Goal: Communication & Community: Answer question/provide support

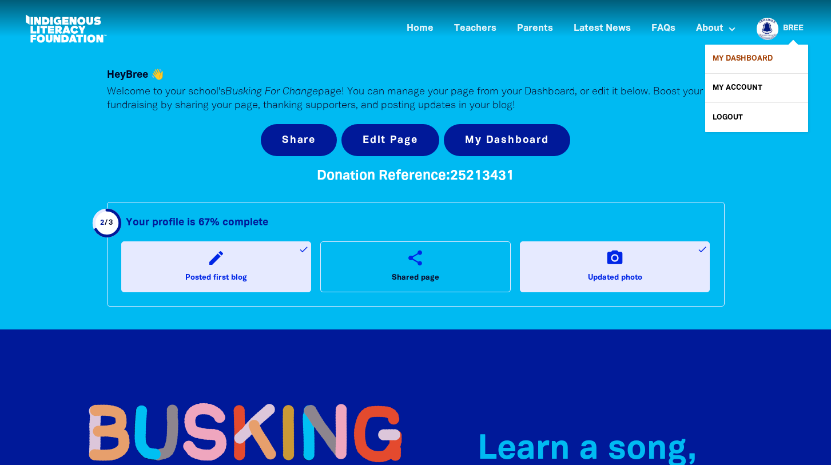
click at [731, 55] on link "My Dashboard" at bounding box center [756, 59] width 103 height 29
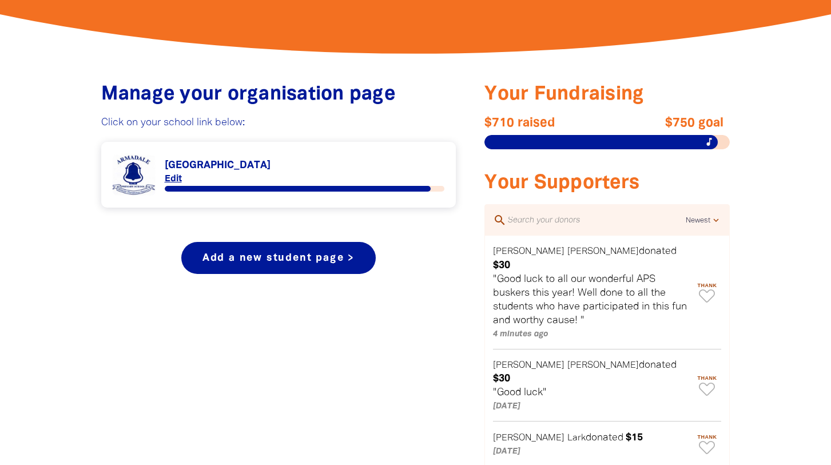
scroll to position [399, 0]
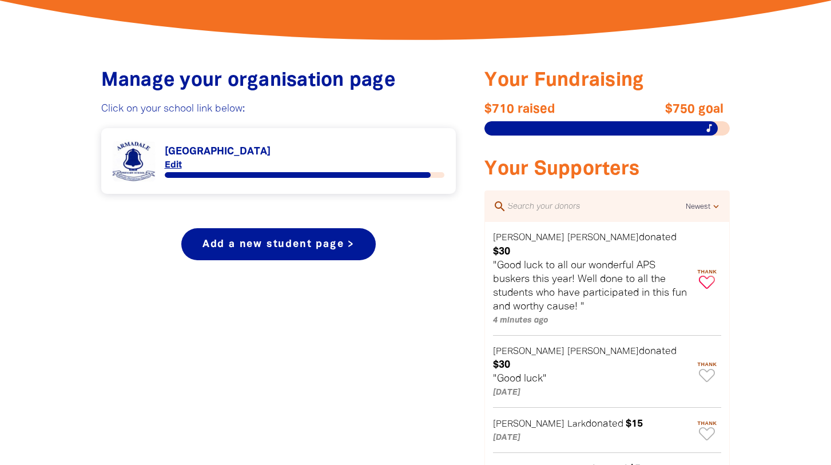
click at [706, 276] on icon "Paginated content" at bounding box center [707, 282] width 16 height 13
type textarea "Thanks [PERSON_NAME] for your donation!"
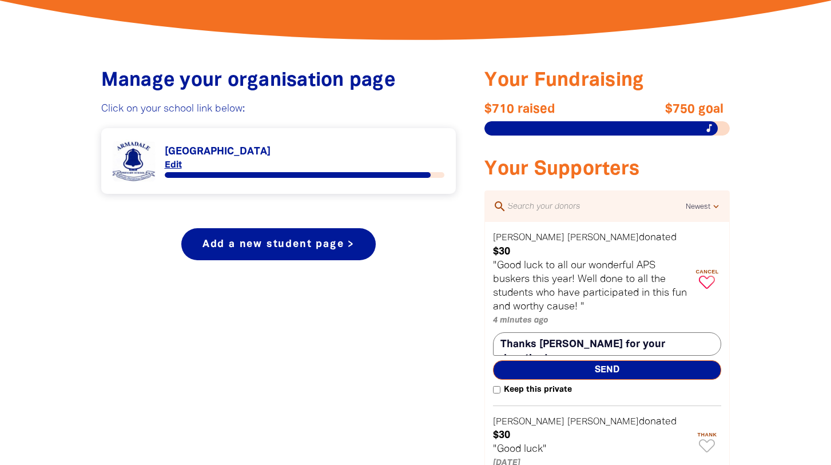
click at [599, 360] on span "Send" at bounding box center [607, 369] width 228 height 19
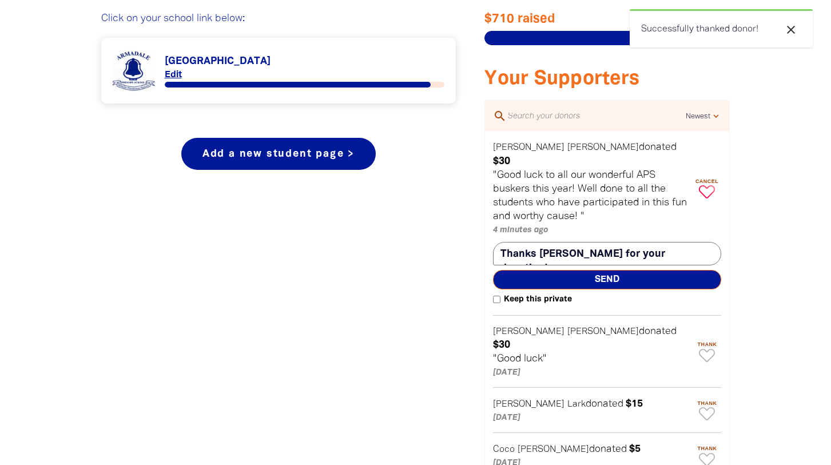
scroll to position [516, 0]
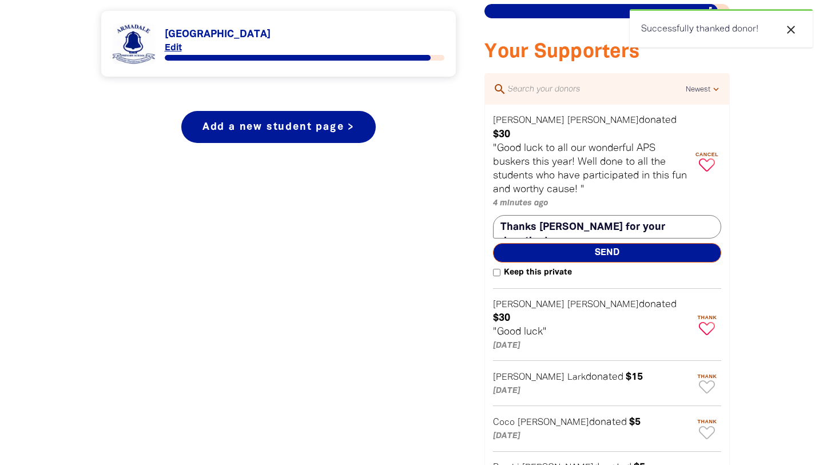
click at [707, 322] on icon "Paginated content" at bounding box center [707, 328] width 16 height 13
type textarea "Thanks [PERSON_NAME] for your donation!"
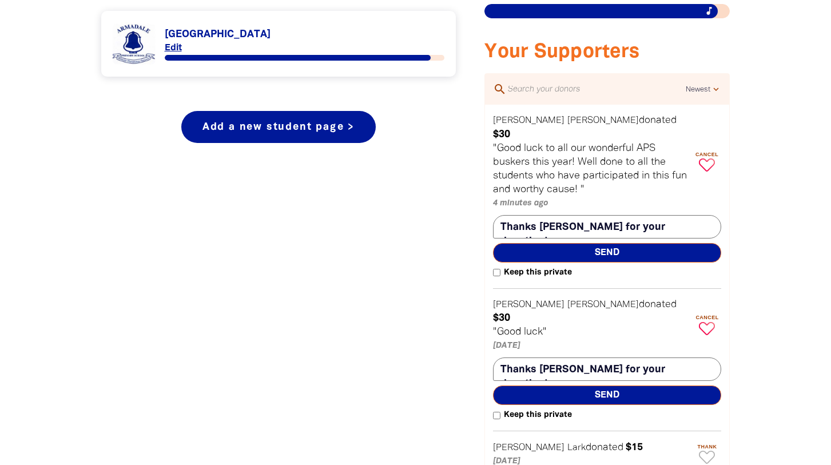
click at [605, 385] on span "Send" at bounding box center [607, 394] width 228 height 19
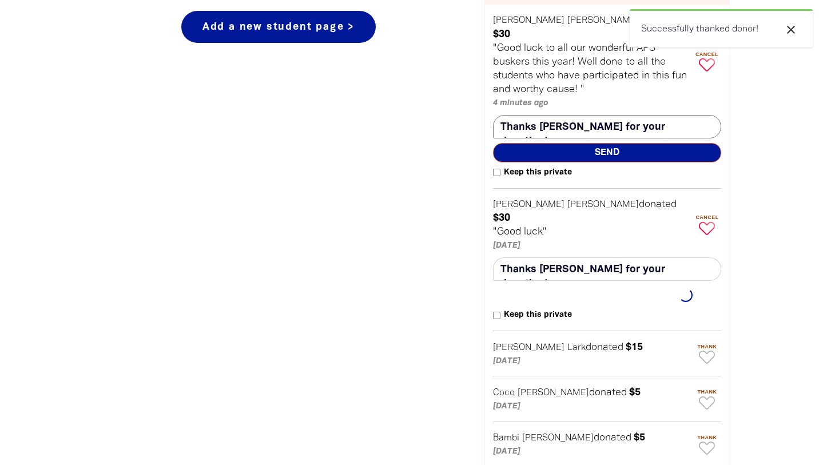
scroll to position [625, 0]
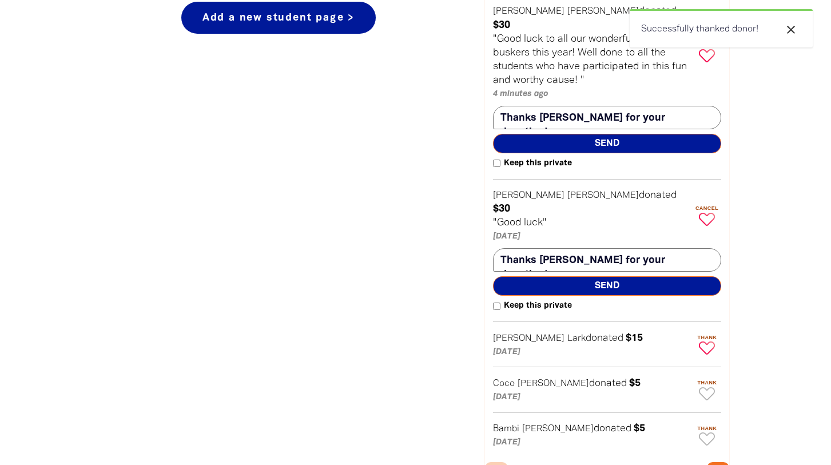
click at [708, 341] on icon "Paginated content" at bounding box center [707, 347] width 16 height 13
type textarea "Thanks [PERSON_NAME] for your donation!"
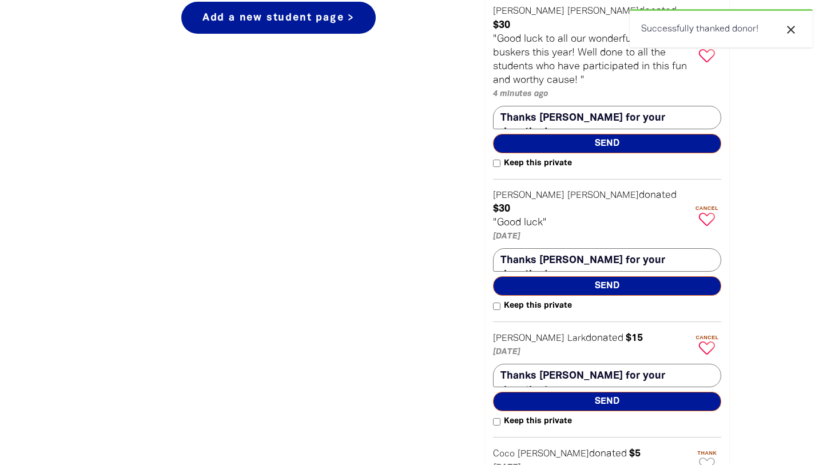
click at [575, 392] on span "Send" at bounding box center [607, 401] width 228 height 19
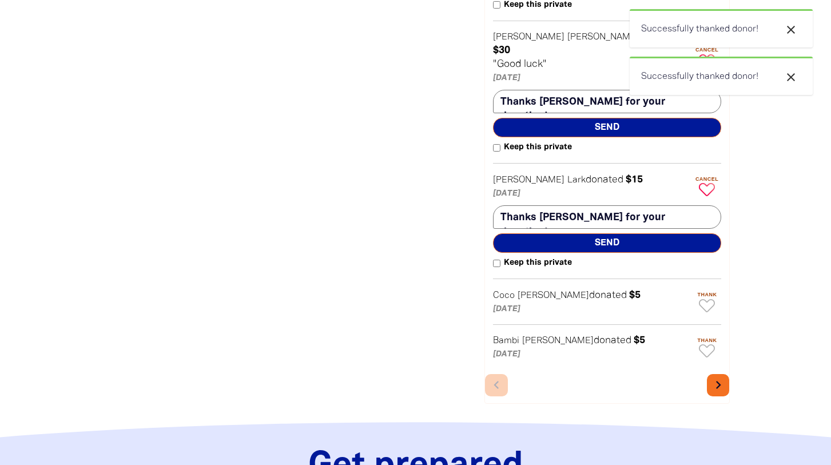
scroll to position [785, 0]
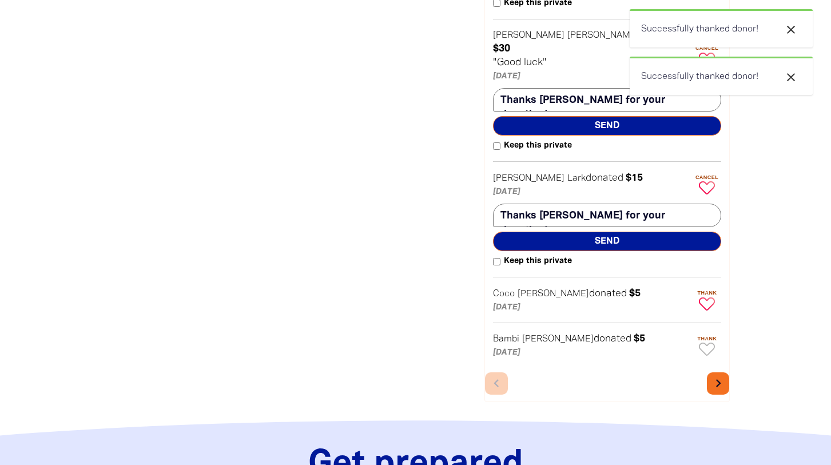
click at [709, 297] on icon "Paginated content" at bounding box center [707, 303] width 16 height 13
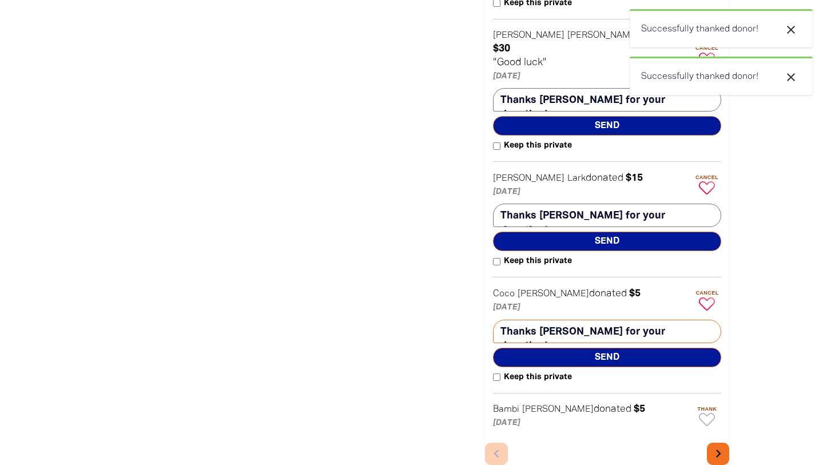
type textarea "Thanks [PERSON_NAME] for your donation!"
click at [555, 348] on span "Send" at bounding box center [607, 357] width 228 height 19
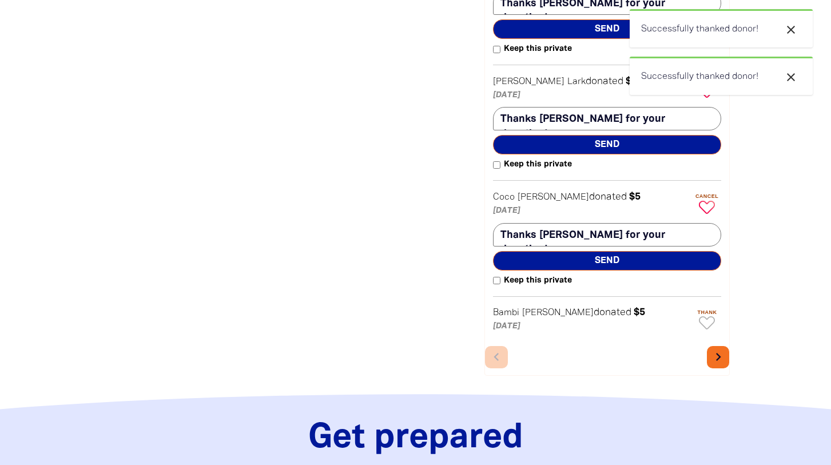
scroll to position [884, 0]
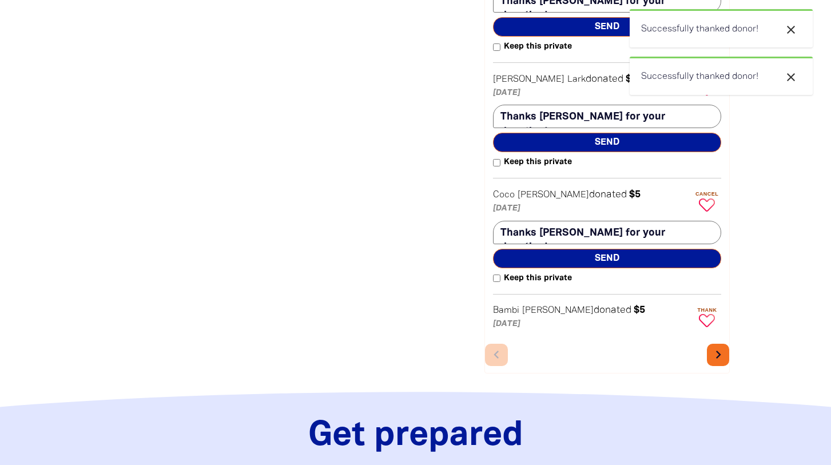
click at [709, 314] on icon "Paginated content" at bounding box center [707, 320] width 16 height 13
type textarea "Thanks Bambi for your donation!"
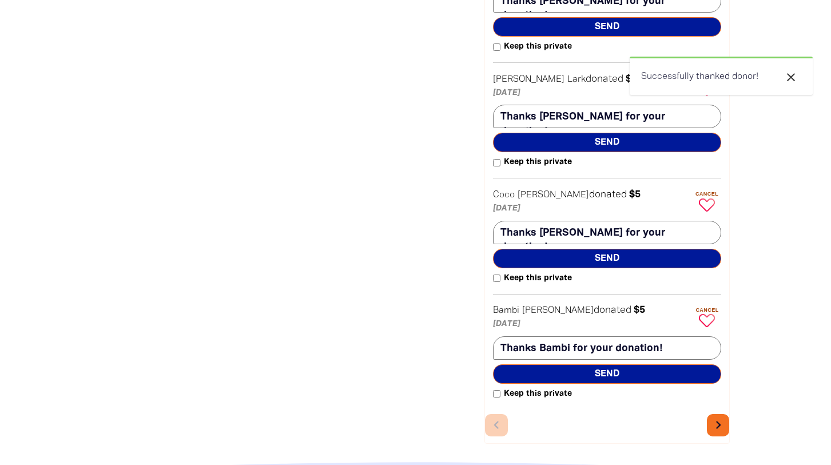
click at [576, 364] on span "Send" at bounding box center [607, 373] width 228 height 19
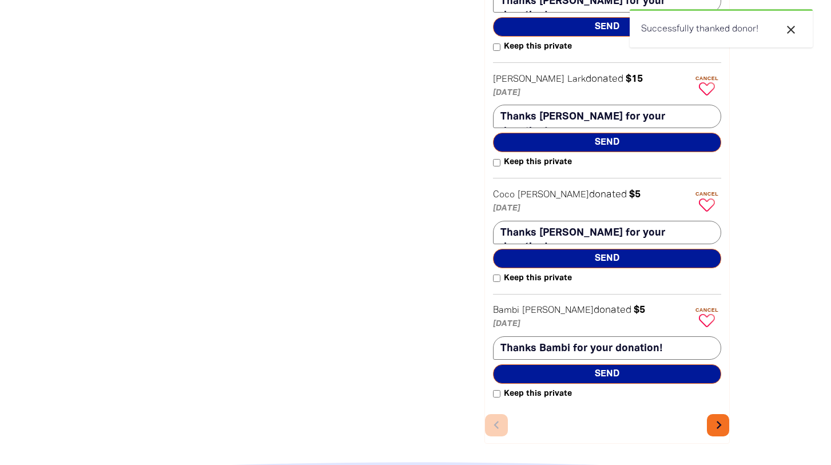
click at [718, 417] on icon "chevron_right" at bounding box center [719, 425] width 16 height 16
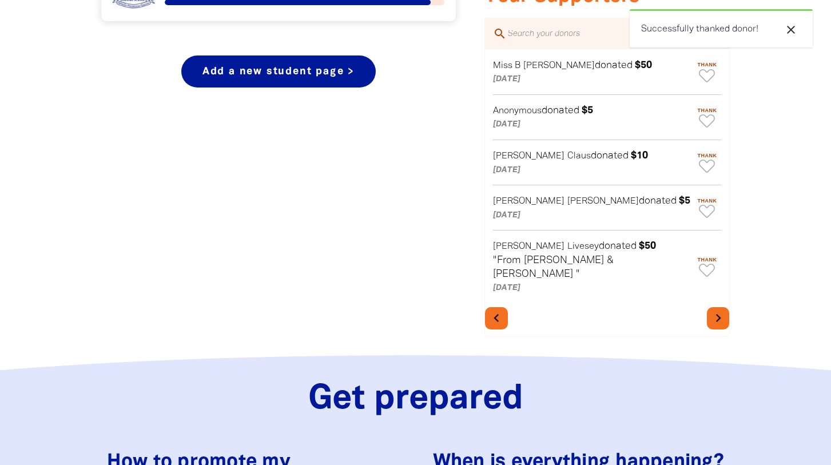
scroll to position [524, 0]
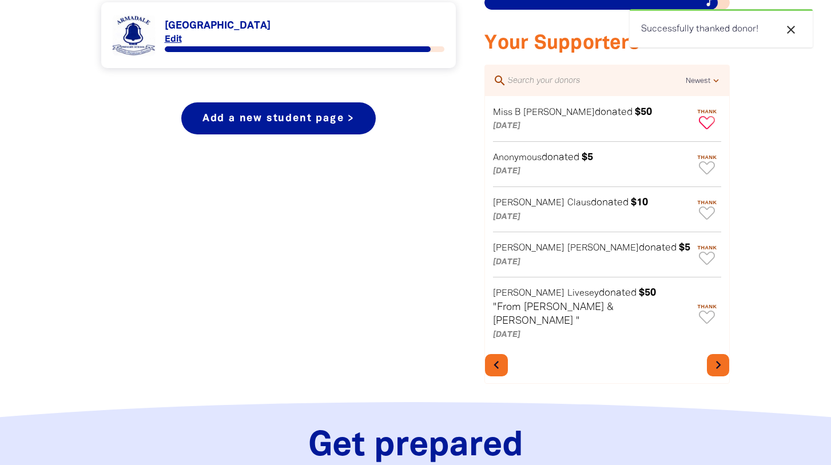
click at [703, 120] on icon "Paginated content" at bounding box center [707, 122] width 16 height 13
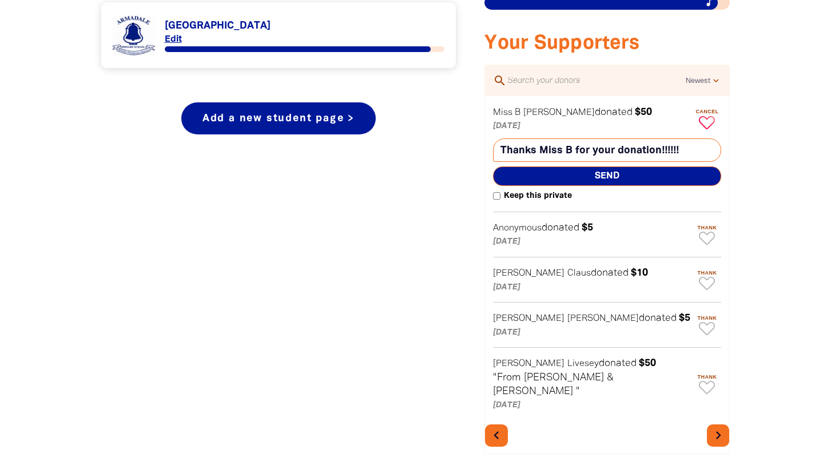
type textarea "Thanks Miss B for your donation!!!!!!"
click at [620, 173] on span "Send" at bounding box center [607, 175] width 228 height 19
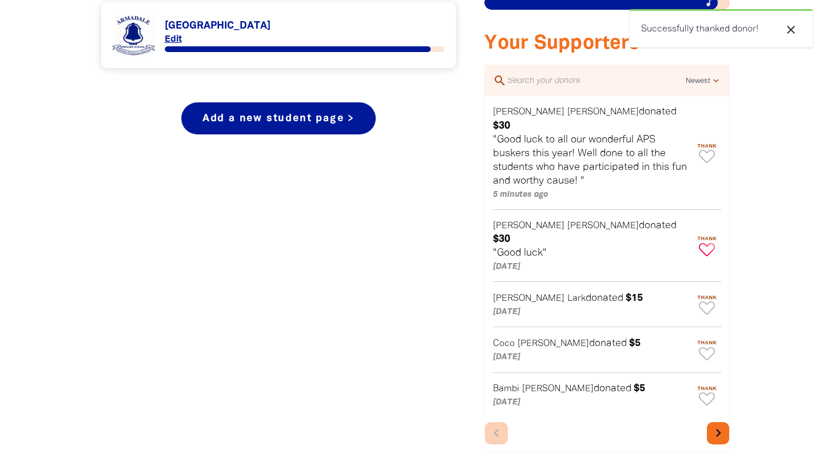
click at [705, 243] on icon "Paginated content" at bounding box center [707, 249] width 16 height 13
type textarea "Thanks [PERSON_NAME] for your donation!"
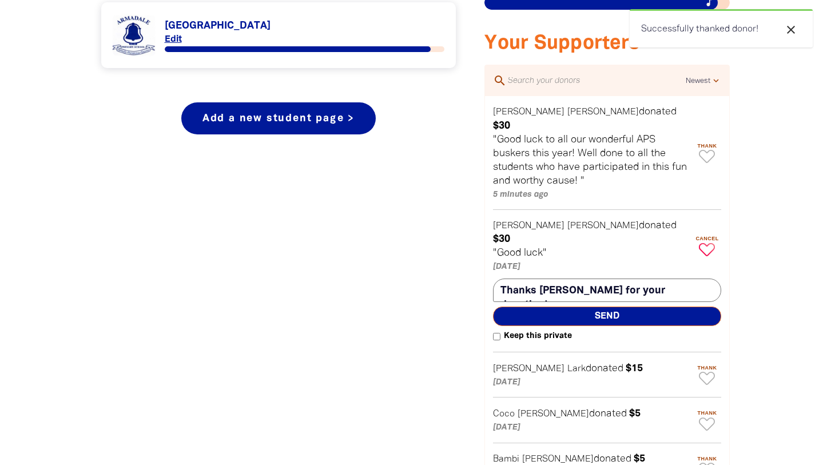
click at [767, 236] on div at bounding box center [415, 227] width 831 height 635
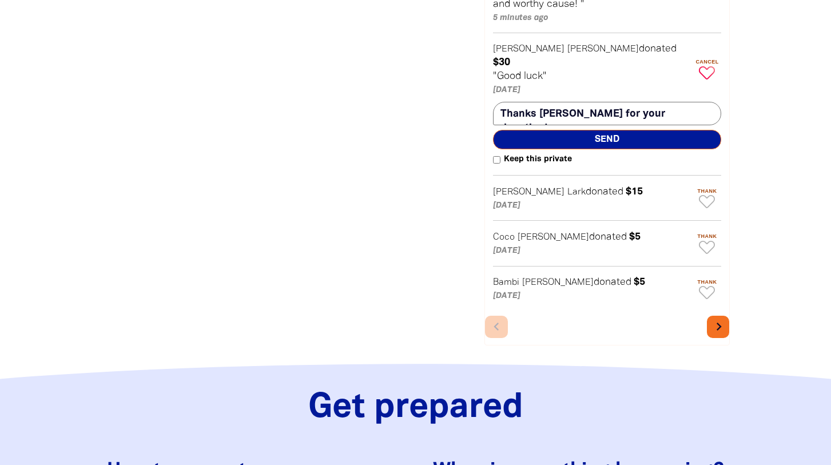
click at [715, 319] on icon "chevron_right" at bounding box center [719, 327] width 16 height 16
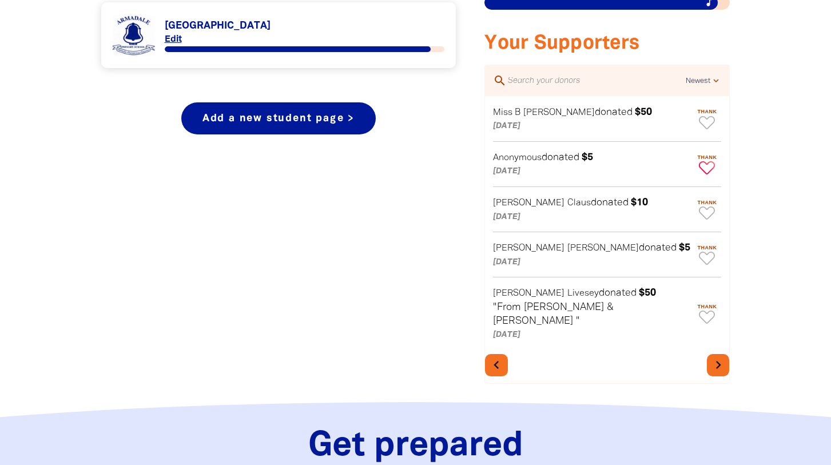
click at [706, 168] on icon "Paginated content" at bounding box center [707, 167] width 16 height 13
type textarea "Thanks for your donation!"
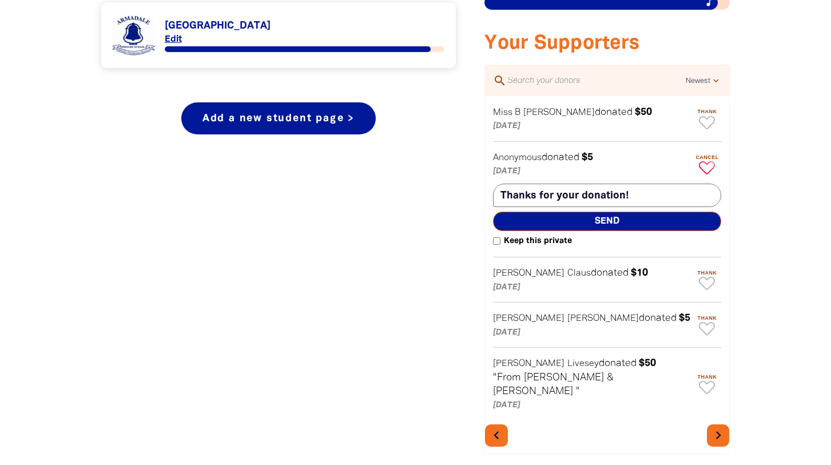
click at [611, 222] on span "Send" at bounding box center [607, 221] width 228 height 19
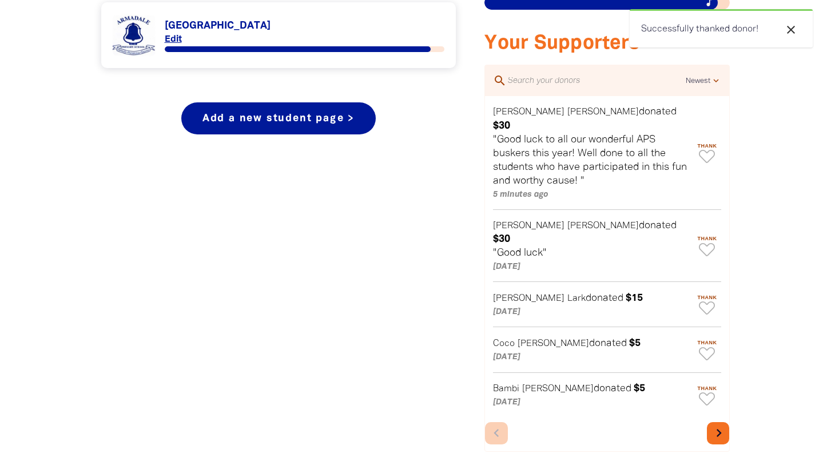
click at [713, 425] on icon "chevron_right" at bounding box center [719, 433] width 16 height 16
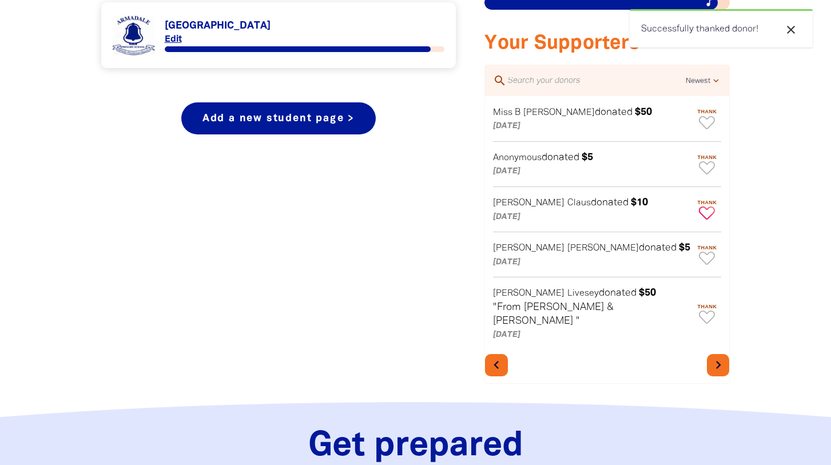
click at [705, 211] on icon "Paginated content" at bounding box center [707, 212] width 16 height 13
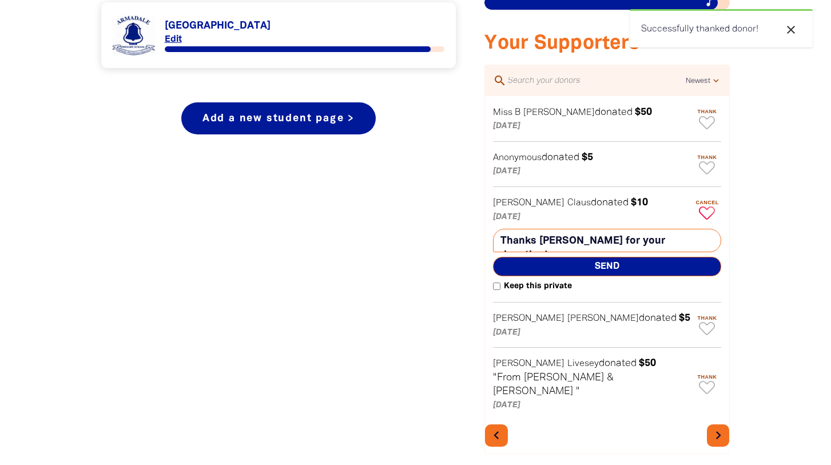
type textarea "Thanks [PERSON_NAME] for your donation!"
click at [598, 266] on span "Send" at bounding box center [607, 266] width 228 height 19
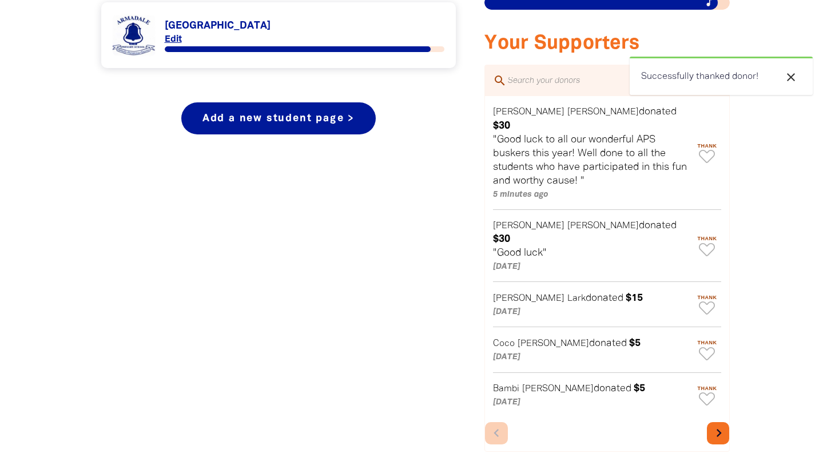
click at [718, 425] on icon "chevron_right" at bounding box center [719, 433] width 16 height 16
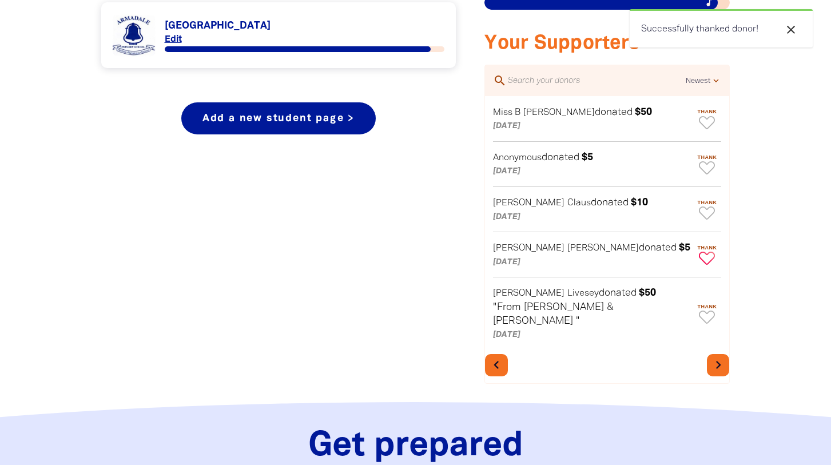
click at [705, 257] on icon "Paginated content" at bounding box center [707, 258] width 16 height 13
type textarea "Thanks [PERSON_NAME] for your donation!"
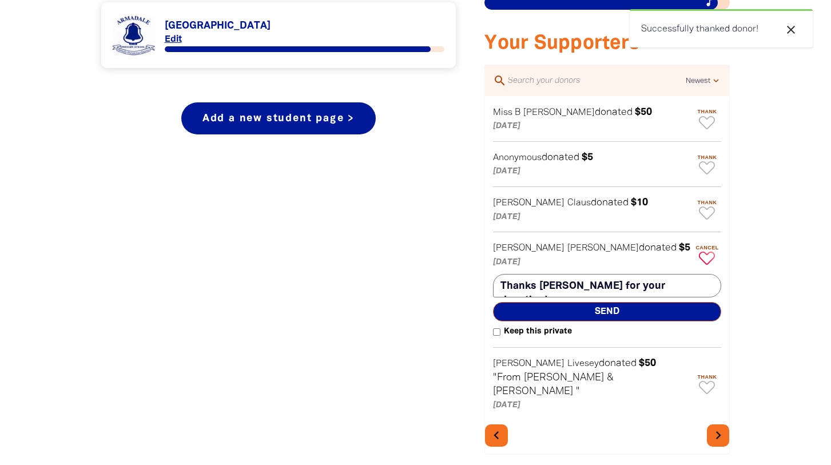
click at [585, 314] on span "Send" at bounding box center [607, 311] width 228 height 19
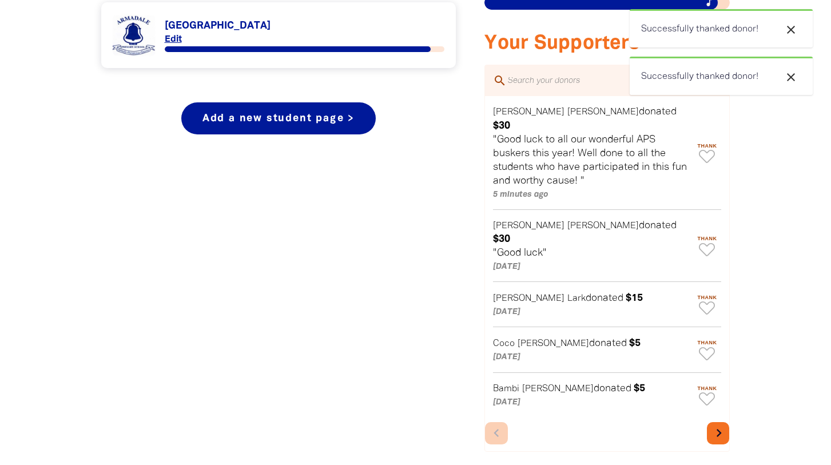
click at [721, 425] on icon "chevron_right" at bounding box center [719, 433] width 16 height 16
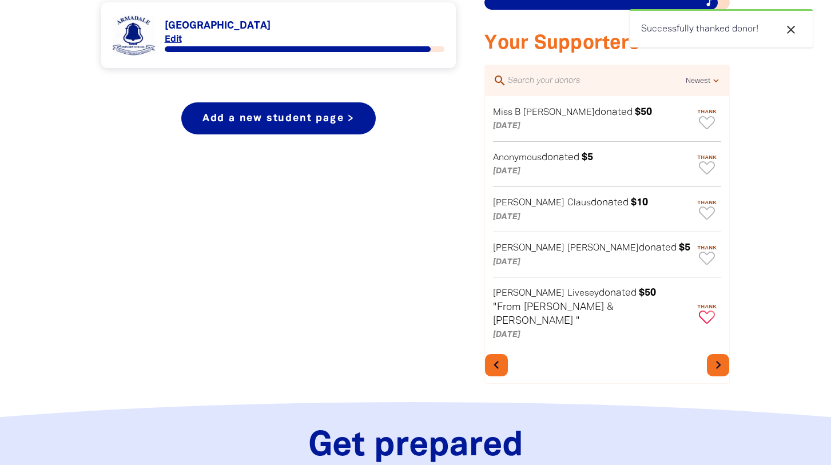
click at [707, 311] on icon "Paginated content" at bounding box center [707, 317] width 16 height 13
type textarea "Thanks [PERSON_NAME] for your donation!"
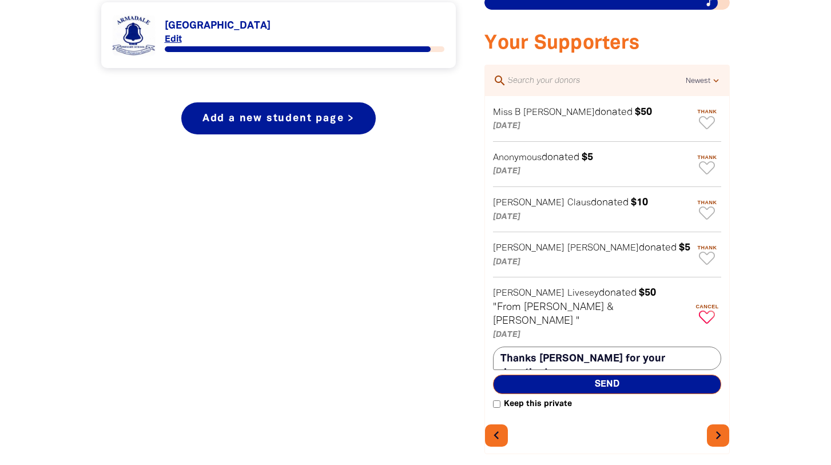
click at [593, 375] on span "Send" at bounding box center [607, 384] width 228 height 19
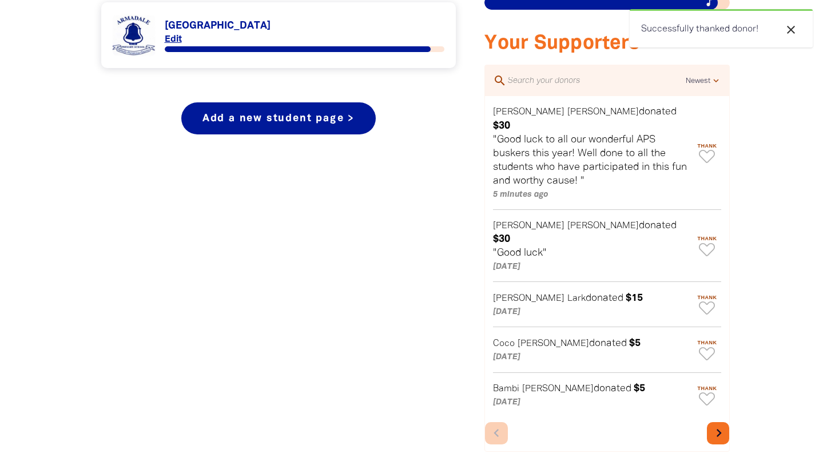
click at [714, 425] on icon "chevron_right" at bounding box center [719, 433] width 16 height 16
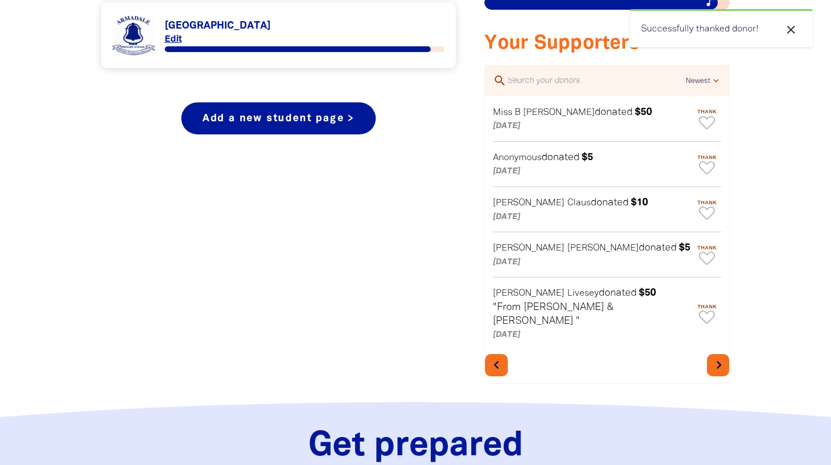
click at [719, 357] on icon "chevron_right" at bounding box center [719, 365] width 16 height 16
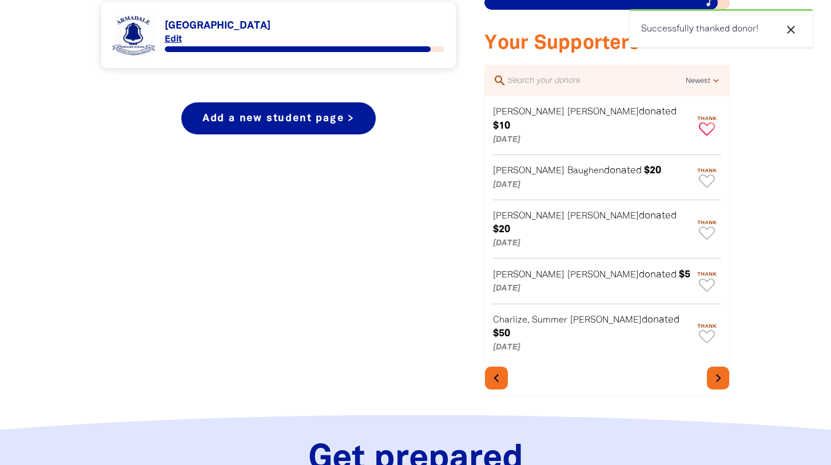
click at [711, 122] on icon "Paginated content" at bounding box center [707, 128] width 16 height 13
type textarea "Thanks [PERSON_NAME] for your donation!"
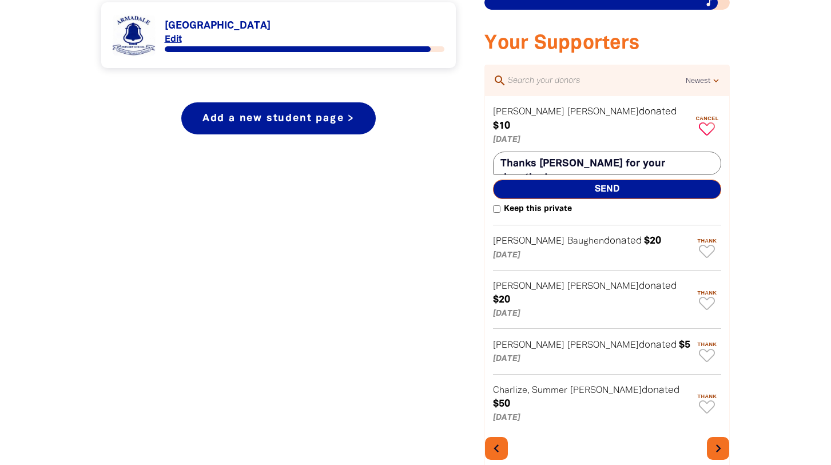
click at [611, 180] on span "Send" at bounding box center [607, 189] width 228 height 19
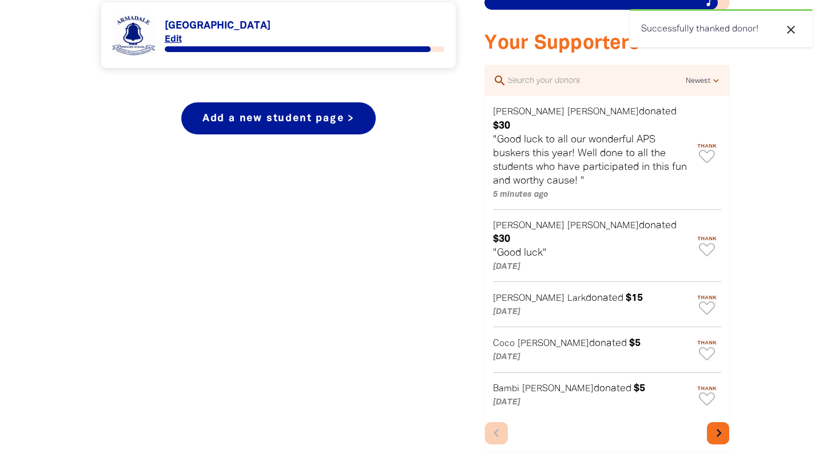
click at [721, 425] on icon "chevron_right" at bounding box center [719, 433] width 16 height 16
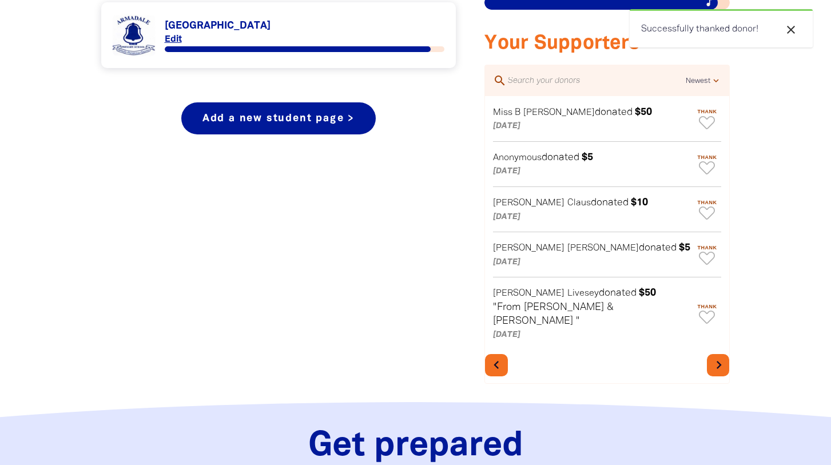
click at [721, 407] on div "Get prepared﻿" at bounding box center [416, 441] width 686 height 69
click at [717, 357] on icon "chevron_right" at bounding box center [719, 365] width 16 height 16
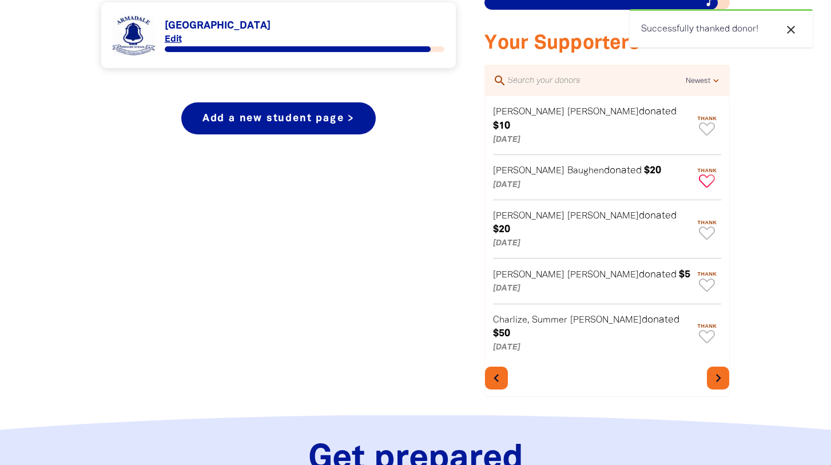
click at [707, 174] on icon "Paginated content" at bounding box center [707, 180] width 16 height 13
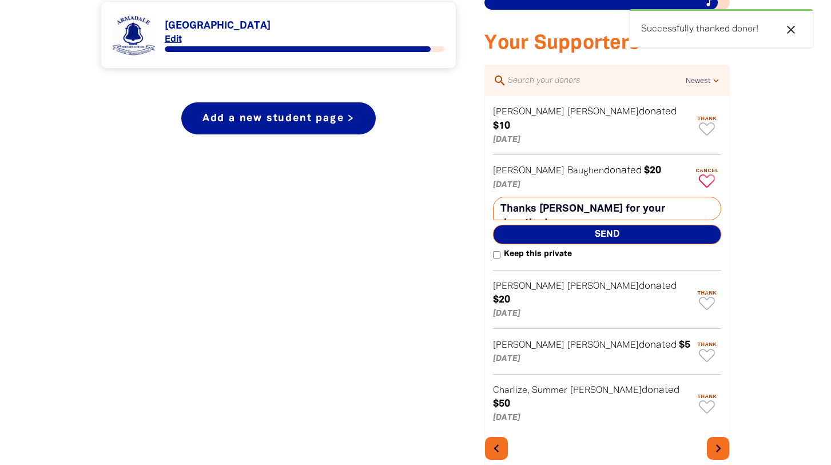
type textarea "Thanks [PERSON_NAME] for your donation!"
click at [570, 225] on span "Send" at bounding box center [607, 234] width 228 height 19
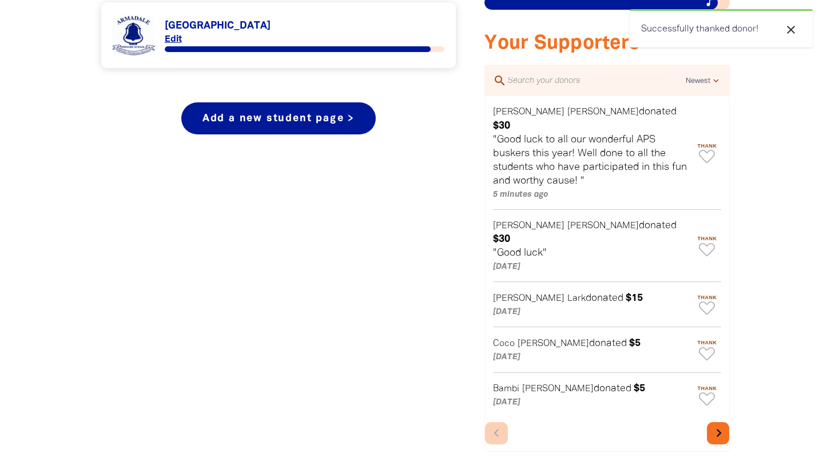
click at [718, 425] on icon "chevron_right" at bounding box center [719, 433] width 16 height 16
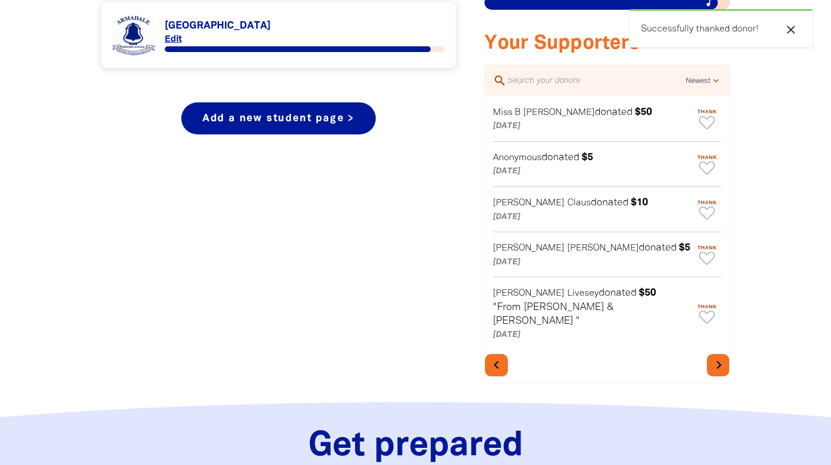
click at [718, 357] on icon "chevron_right" at bounding box center [719, 365] width 16 height 16
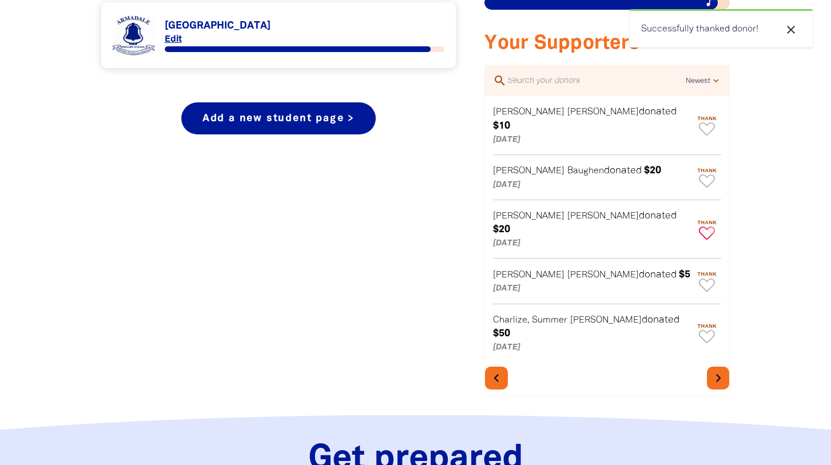
click at [704, 226] on icon "Paginated content" at bounding box center [707, 232] width 16 height 13
type textarea "Thanks [PERSON_NAME] for your donation!"
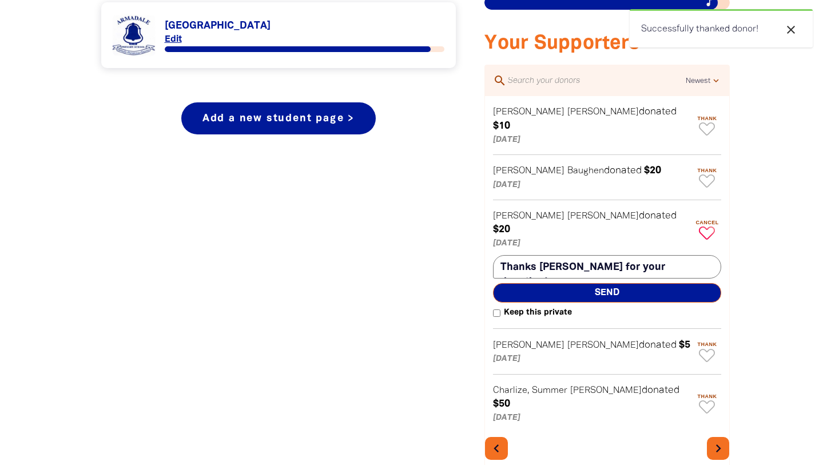
click at [588, 283] on span "Send" at bounding box center [607, 292] width 228 height 19
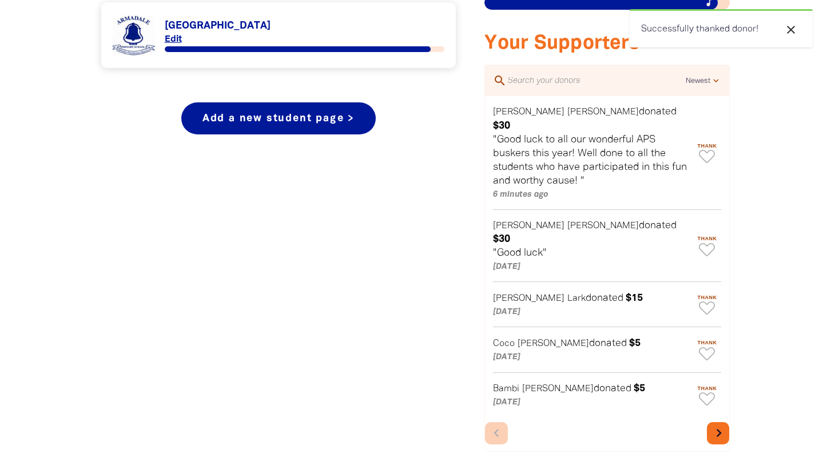
click at [714, 425] on icon "chevron_right" at bounding box center [719, 433] width 16 height 16
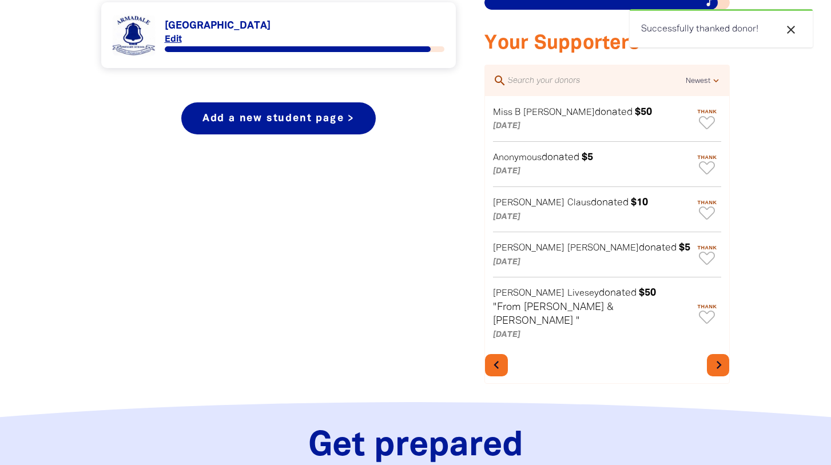
click at [715, 357] on icon "chevron_right" at bounding box center [719, 365] width 16 height 16
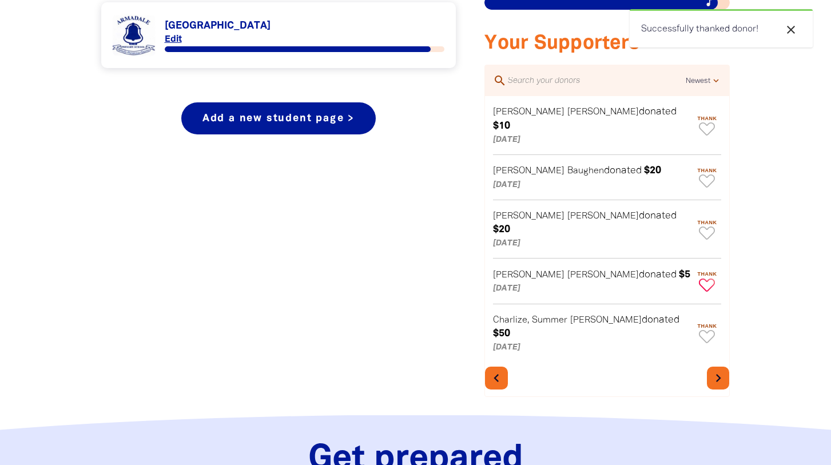
click at [706, 279] on icon "Paginated content" at bounding box center [707, 285] width 16 height 13
type textarea "Thanks [PERSON_NAME] for your donation!"
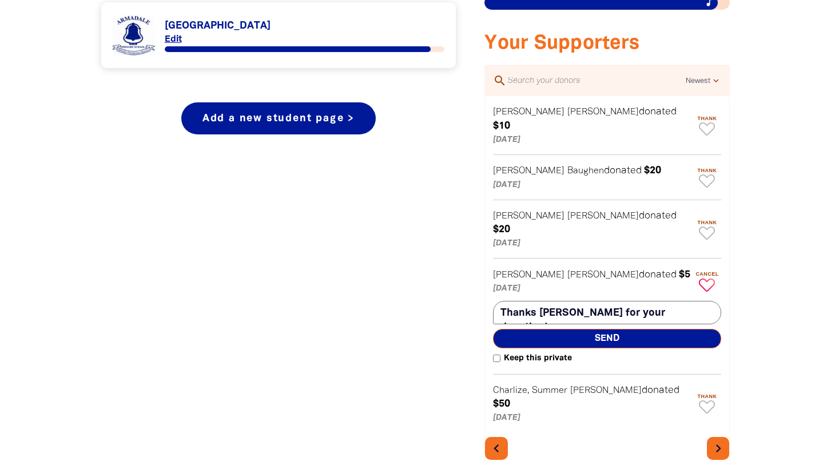
click at [576, 329] on span "Send" at bounding box center [607, 338] width 228 height 19
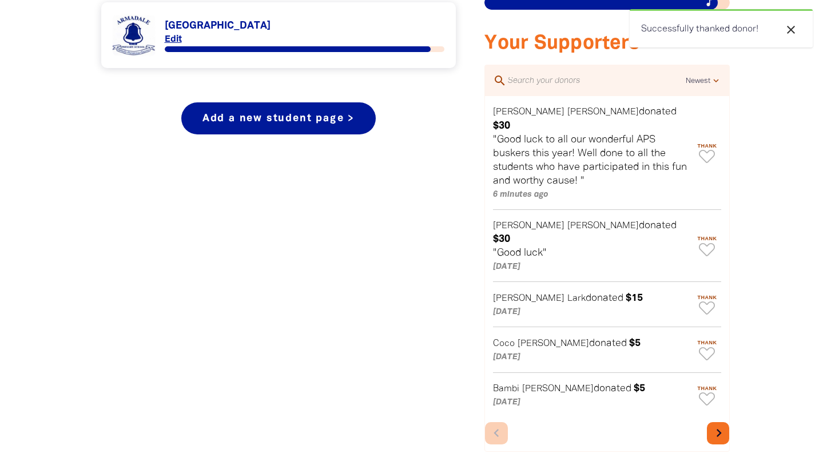
click at [717, 425] on icon "chevron_right" at bounding box center [719, 433] width 16 height 16
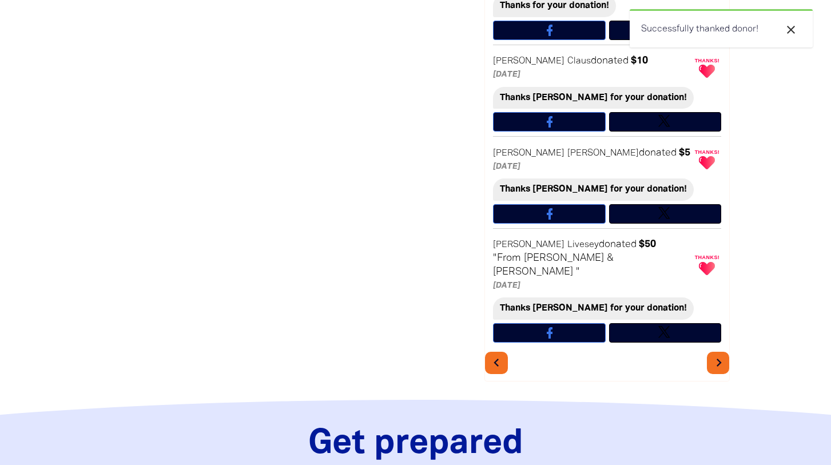
click at [719, 355] on icon "chevron_right" at bounding box center [719, 363] width 16 height 16
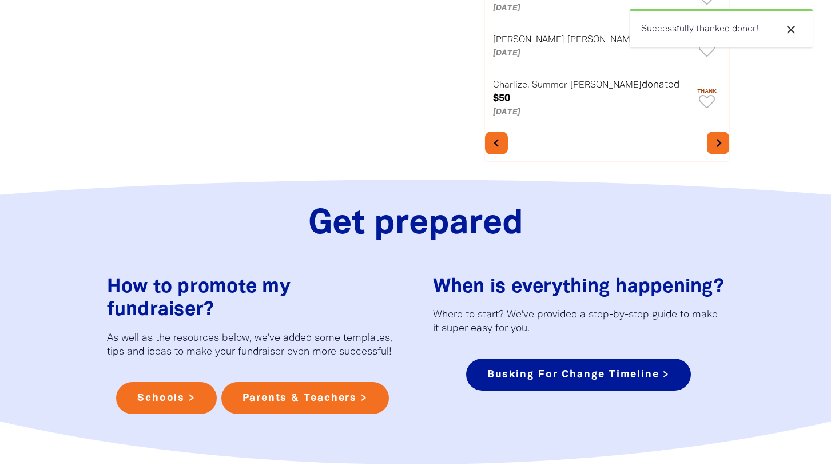
scroll to position [518, 0]
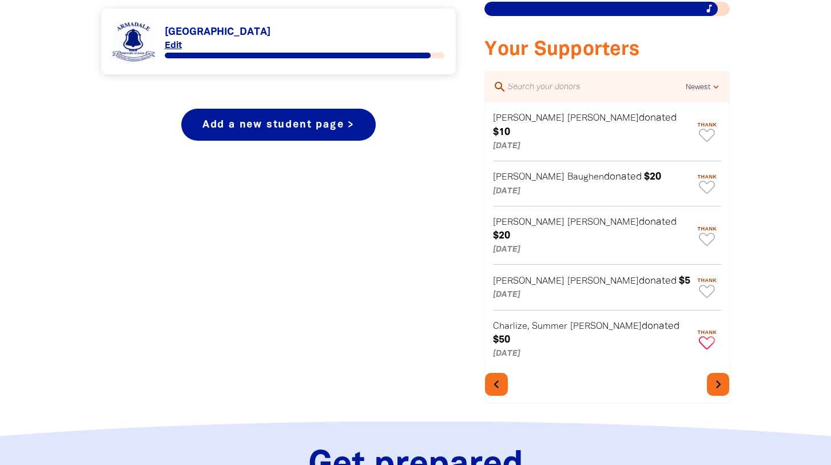
click at [705, 336] on icon "Paginated content" at bounding box center [707, 342] width 16 height 13
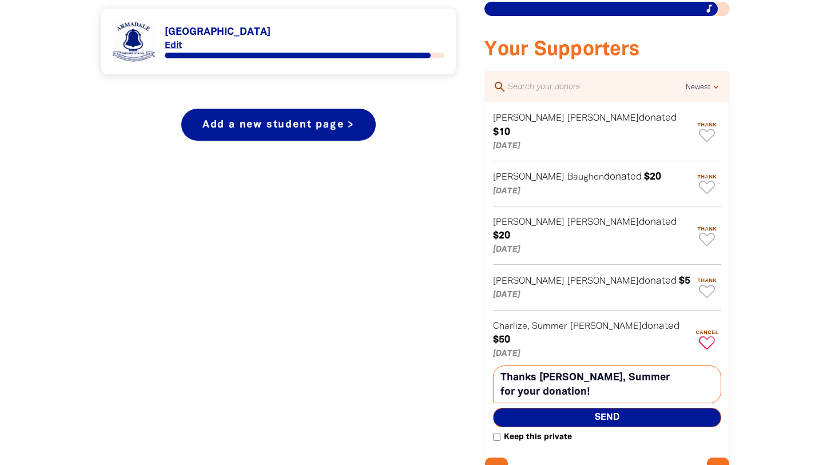
click at [582, 365] on textarea "Thanks Charlize, Summer for your donation!" at bounding box center [607, 384] width 228 height 38
type textarea "Thanks [PERSON_NAME] and Summer for your donation!"
click at [608, 408] on span "Send" at bounding box center [607, 417] width 228 height 19
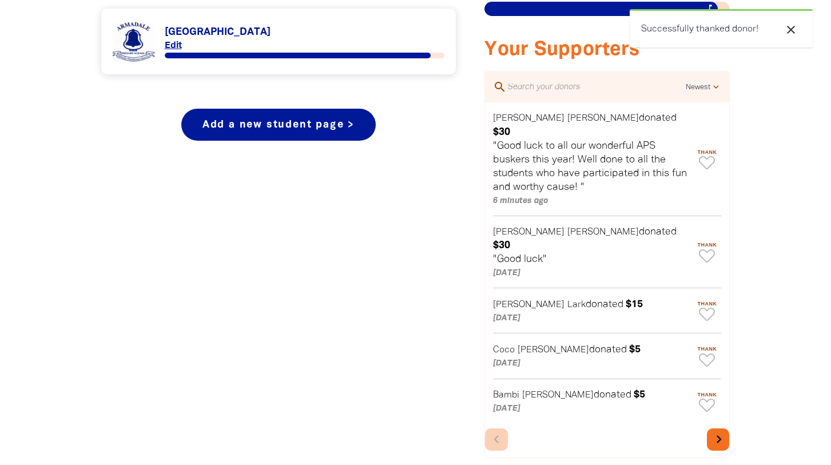
click at [715, 431] on icon "chevron_right" at bounding box center [719, 439] width 16 height 16
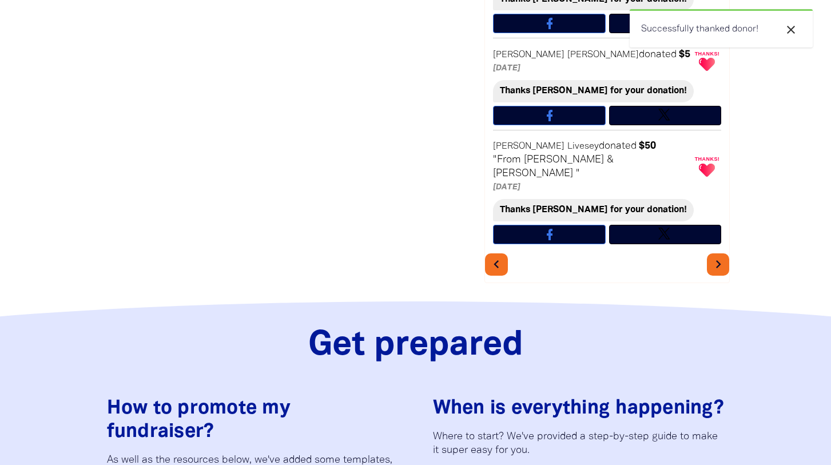
scroll to position [861, 0]
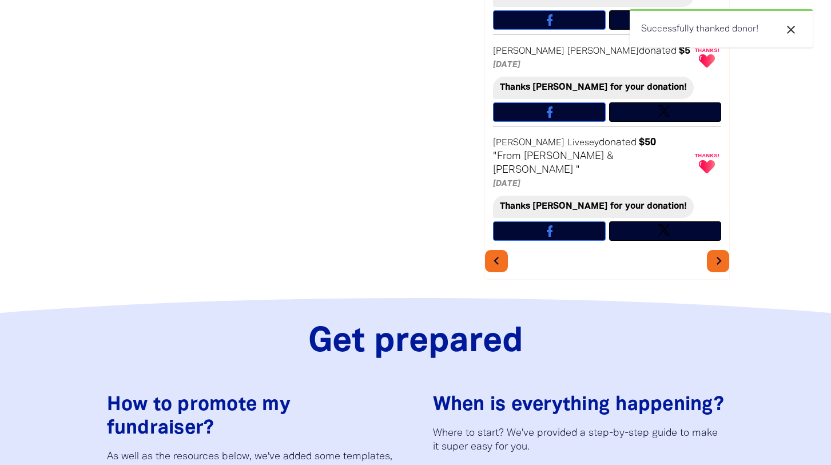
click at [715, 253] on icon "chevron_right" at bounding box center [719, 261] width 16 height 16
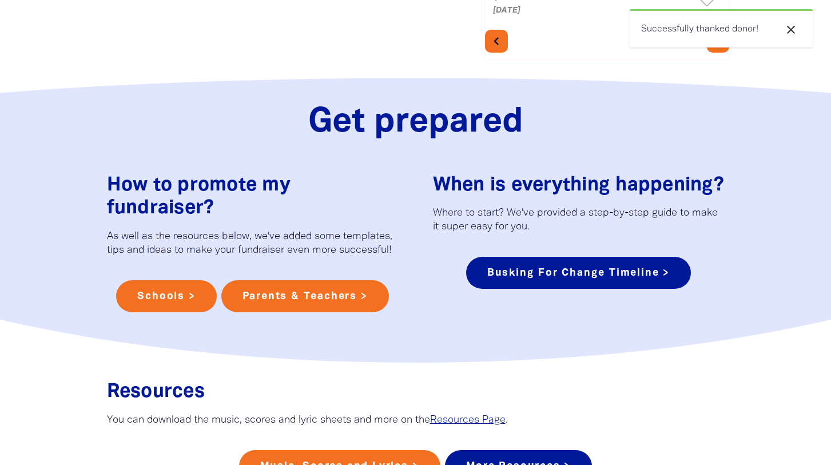
scroll to position [518, 0]
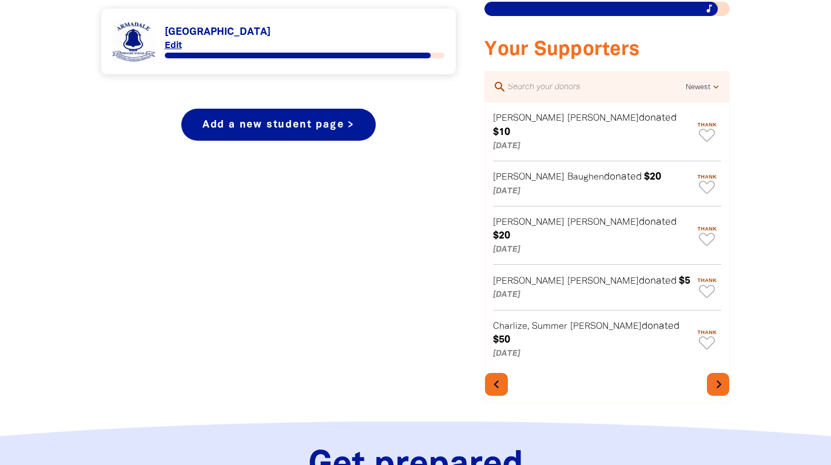
click at [719, 376] on icon "chevron_right" at bounding box center [719, 384] width 16 height 16
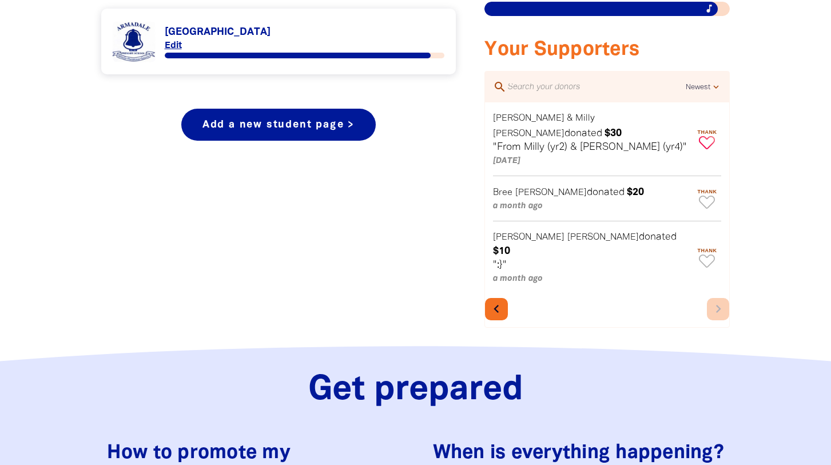
click at [707, 136] on icon "Paginated content" at bounding box center [707, 142] width 16 height 13
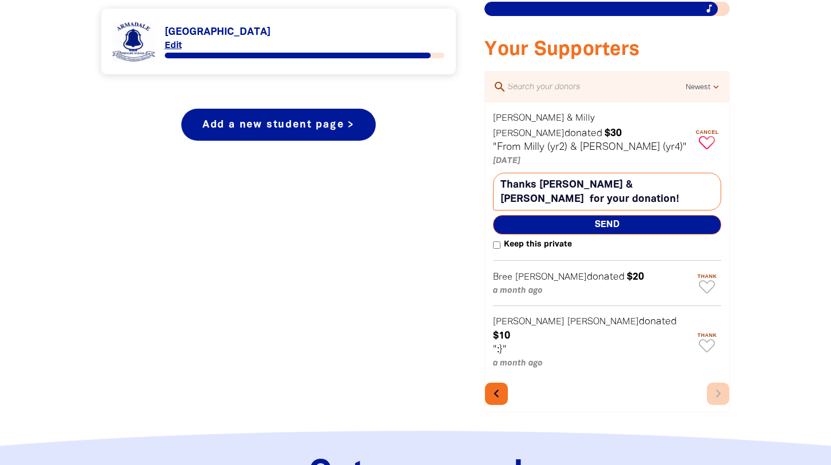
click at [603, 173] on textarea "Thanks Riley & Milly for your donation!" at bounding box center [607, 192] width 228 height 38
type textarea "Thanks [PERSON_NAME] & [PERSON_NAME] for your donation!"
click at [587, 215] on span "Send" at bounding box center [607, 224] width 228 height 19
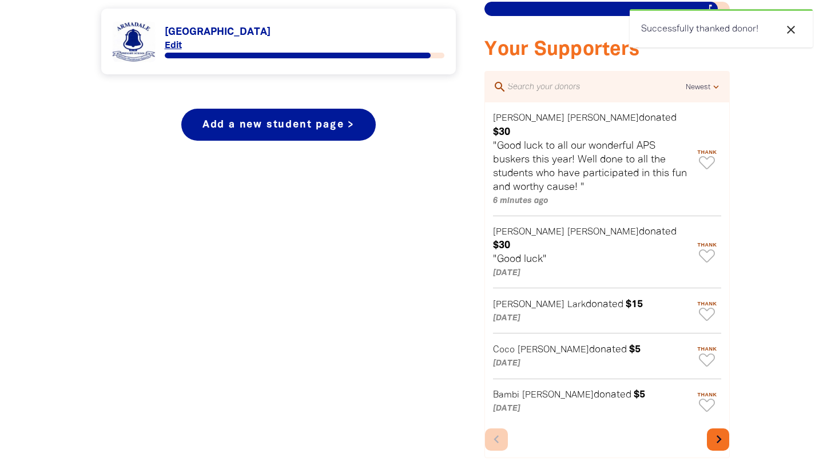
click at [714, 431] on icon "chevron_right" at bounding box center [719, 439] width 16 height 16
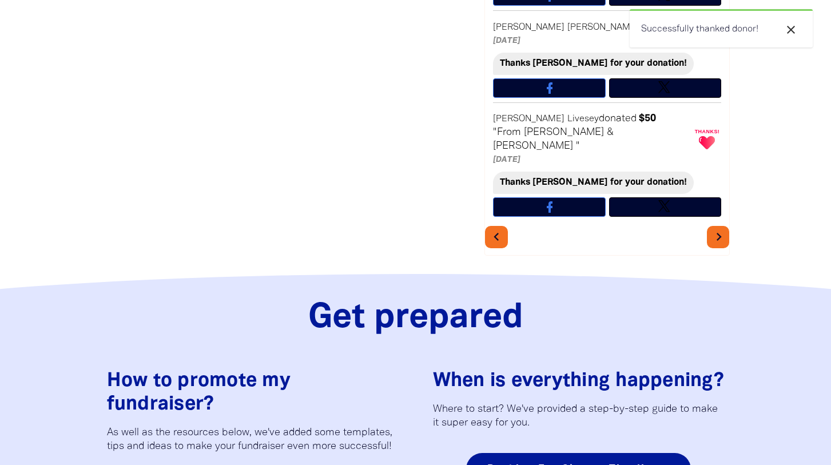
click at [717, 229] on icon "chevron_right" at bounding box center [719, 237] width 16 height 16
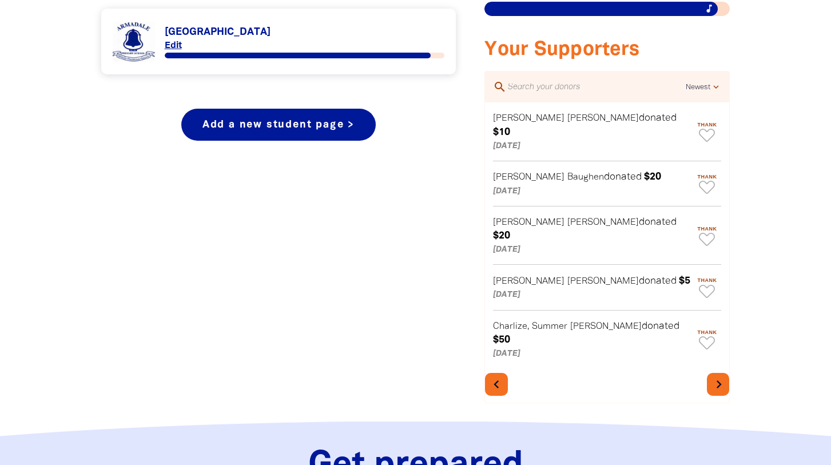
click at [719, 376] on icon "chevron_right" at bounding box center [719, 384] width 16 height 16
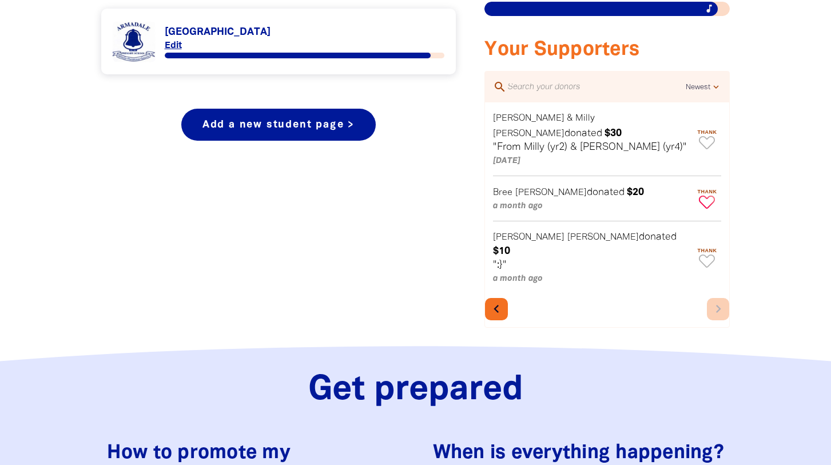
click at [705, 196] on icon "Paginated content" at bounding box center [707, 202] width 16 height 13
type textarea "Thanks Bree for your donation!"
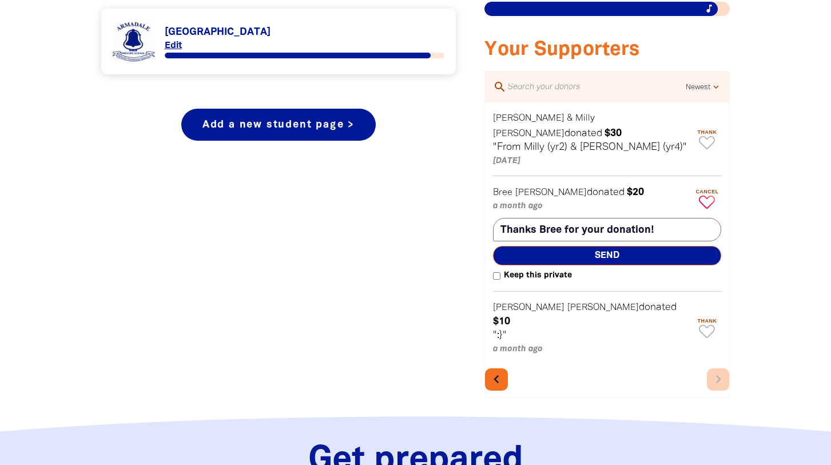
click at [589, 246] on span "Send" at bounding box center [607, 255] width 228 height 19
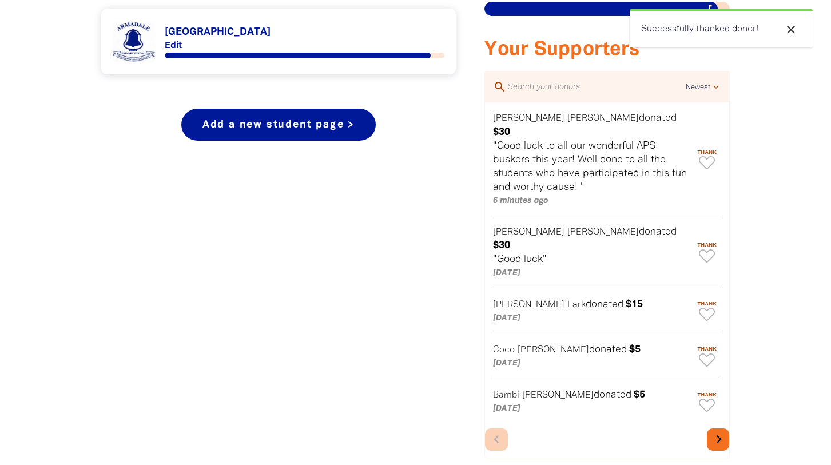
click at [715, 431] on icon "chevron_right" at bounding box center [719, 439] width 16 height 16
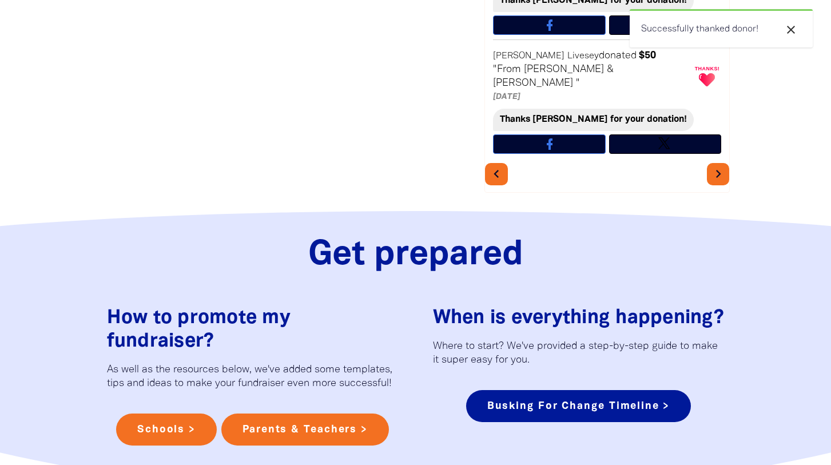
scroll to position [935, 0]
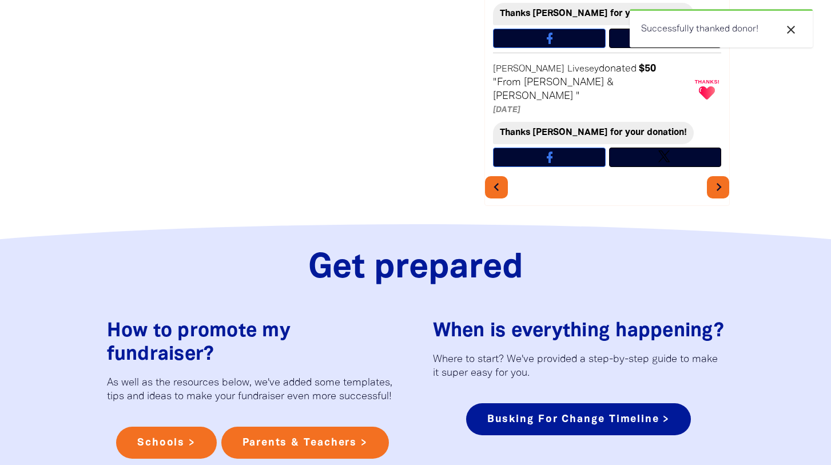
click at [717, 179] on icon "chevron_right" at bounding box center [719, 187] width 16 height 16
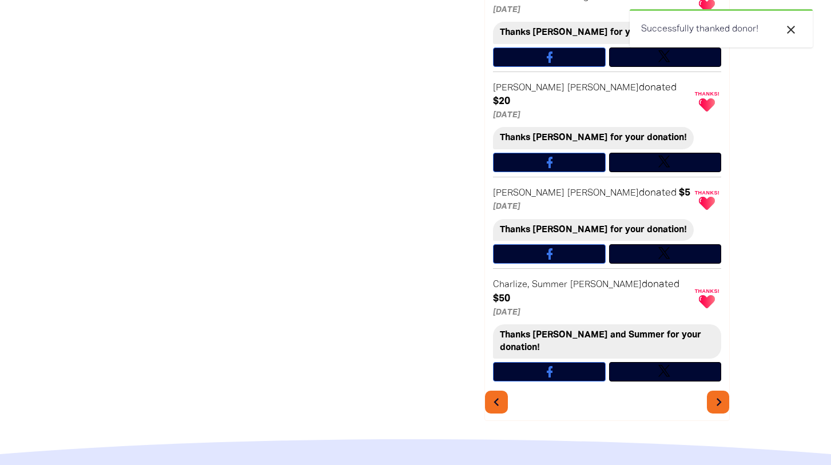
click at [717, 394] on icon "chevron_right" at bounding box center [719, 402] width 16 height 16
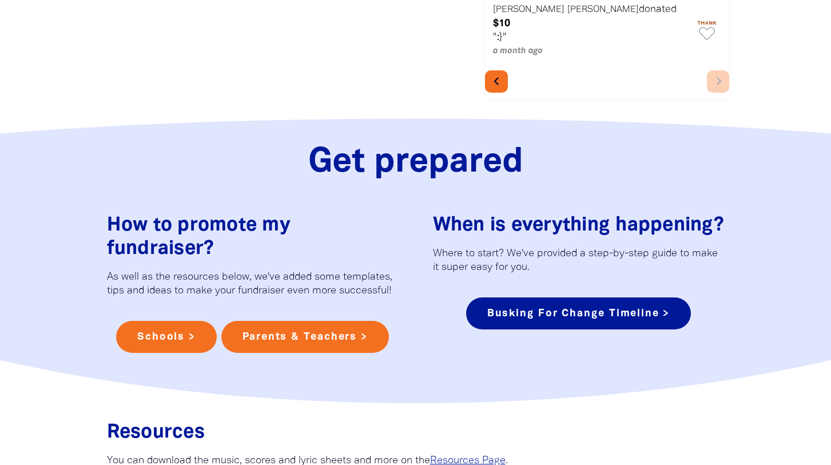
scroll to position [485, 0]
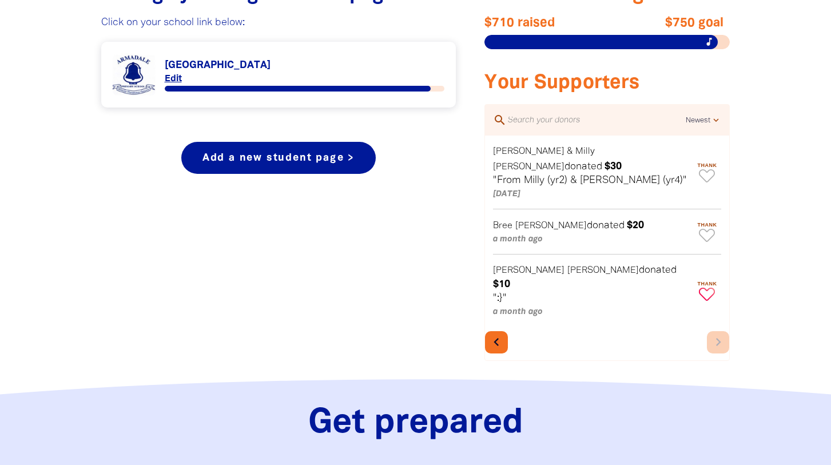
click at [706, 288] on icon "Paginated content" at bounding box center [707, 294] width 16 height 13
type textarea "Thanks [PERSON_NAME] for your donation!"
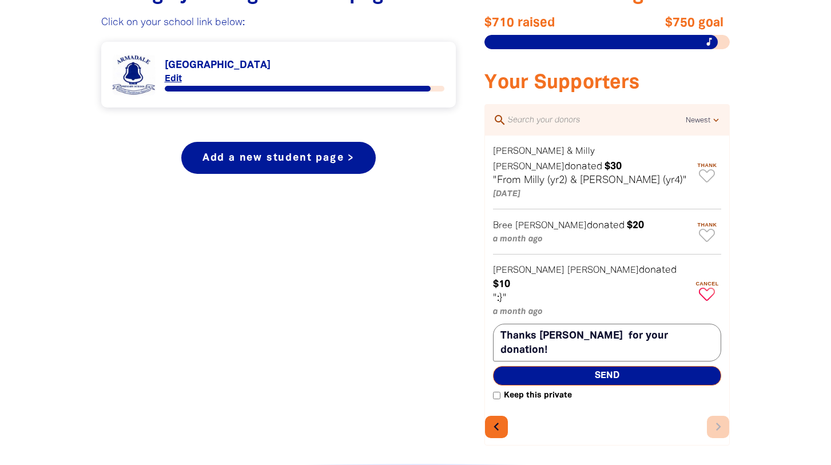
click at [617, 366] on span "Send" at bounding box center [607, 375] width 228 height 19
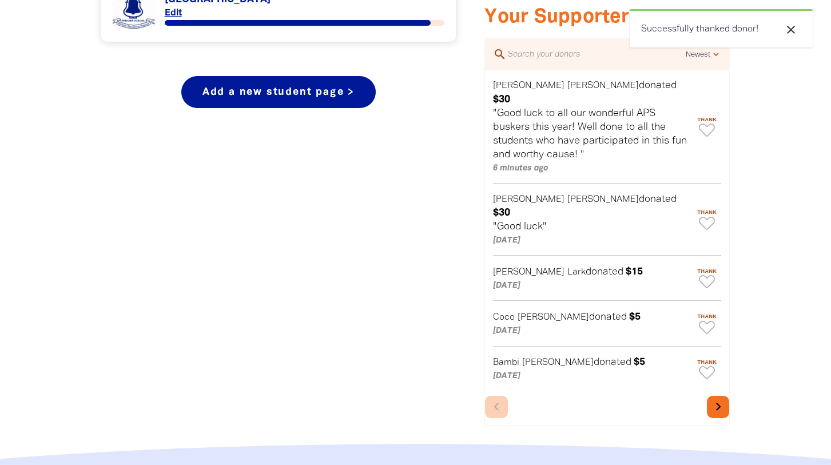
scroll to position [554, 0]
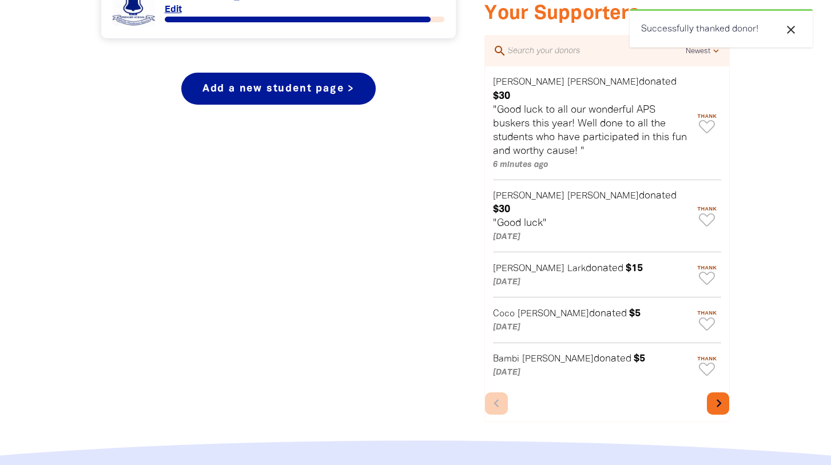
click at [714, 395] on icon "chevron_right" at bounding box center [719, 403] width 16 height 16
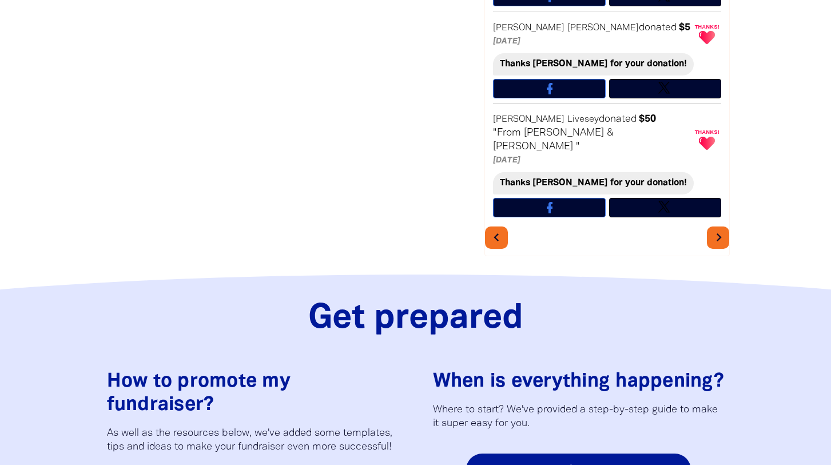
click at [715, 229] on icon "chevron_right" at bounding box center [719, 237] width 16 height 16
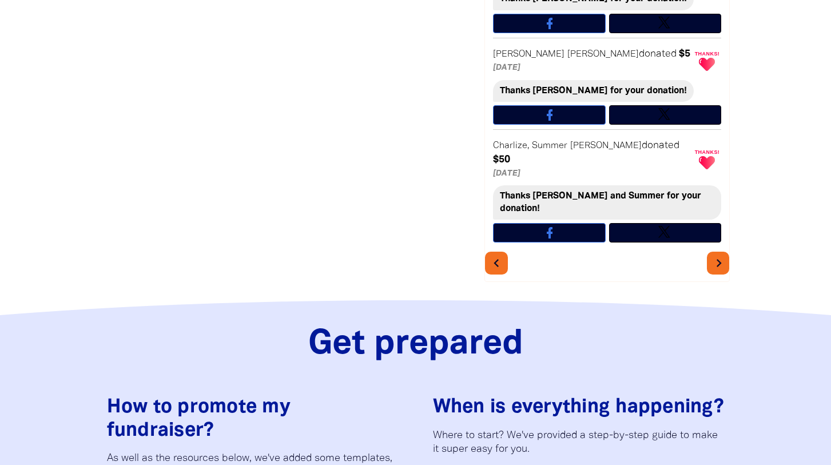
scroll to position [606, 0]
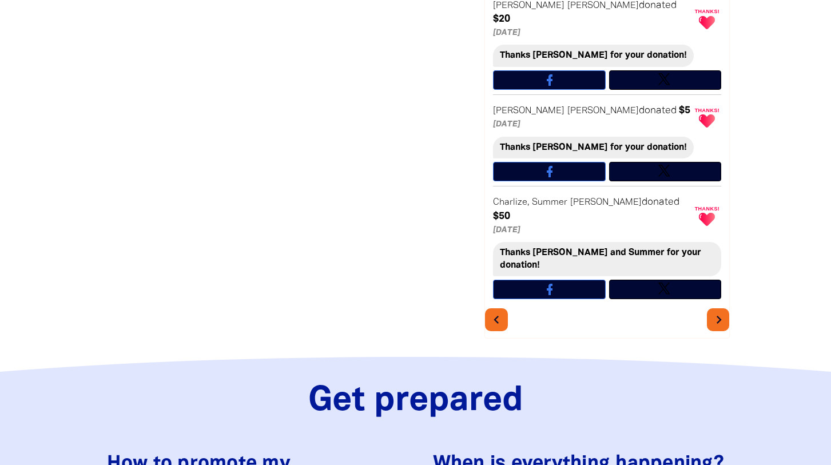
click at [721, 312] on icon "chevron_right" at bounding box center [719, 320] width 16 height 16
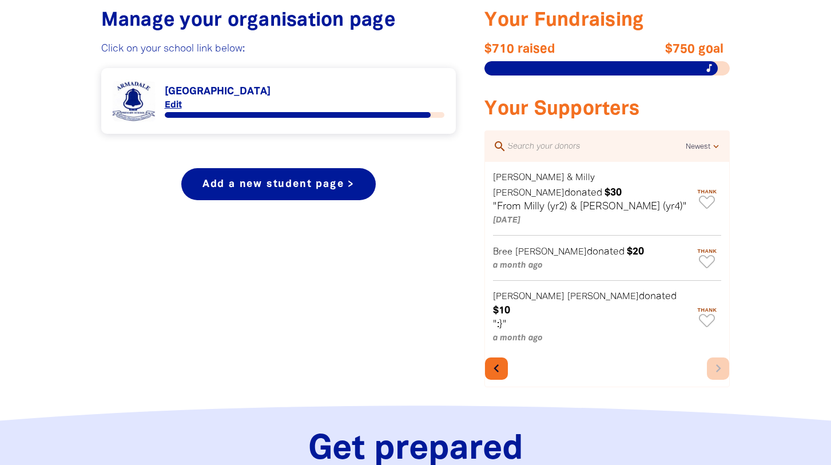
scroll to position [458, 0]
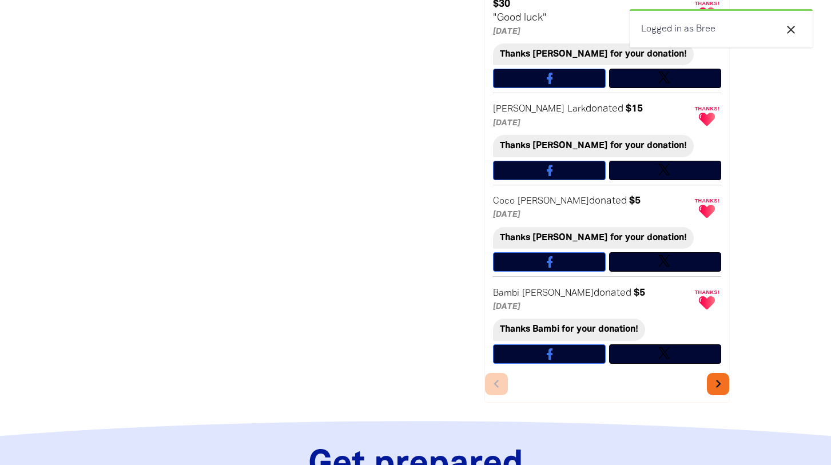
scroll to position [821, 0]
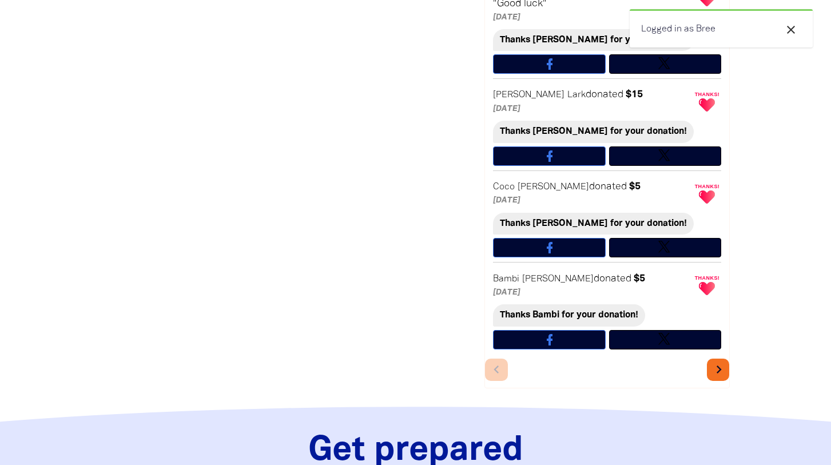
click at [719, 361] on icon "chevron_right" at bounding box center [719, 369] width 16 height 16
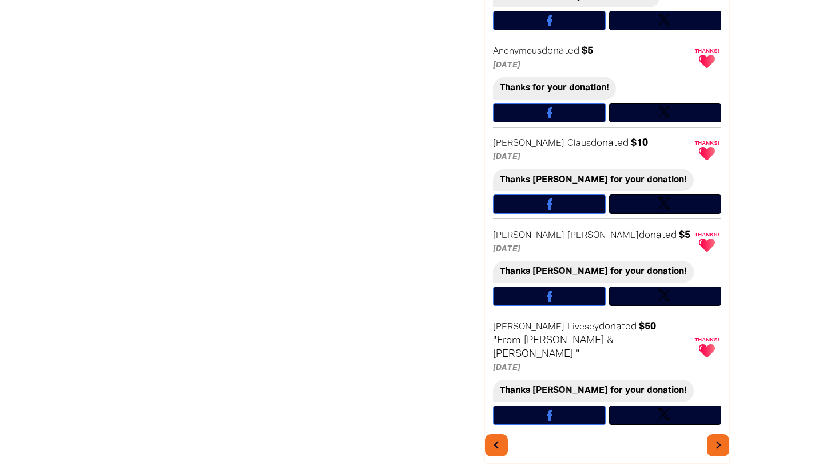
scroll to position [725, 1]
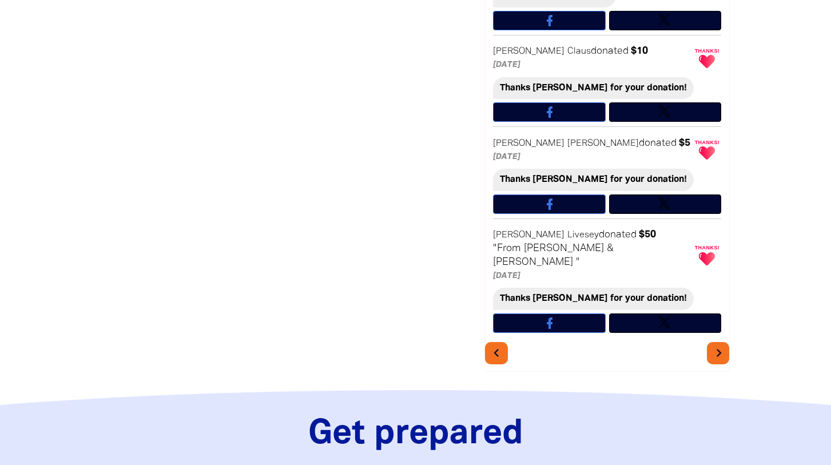
click at [715, 345] on icon "chevron_right" at bounding box center [719, 353] width 16 height 16
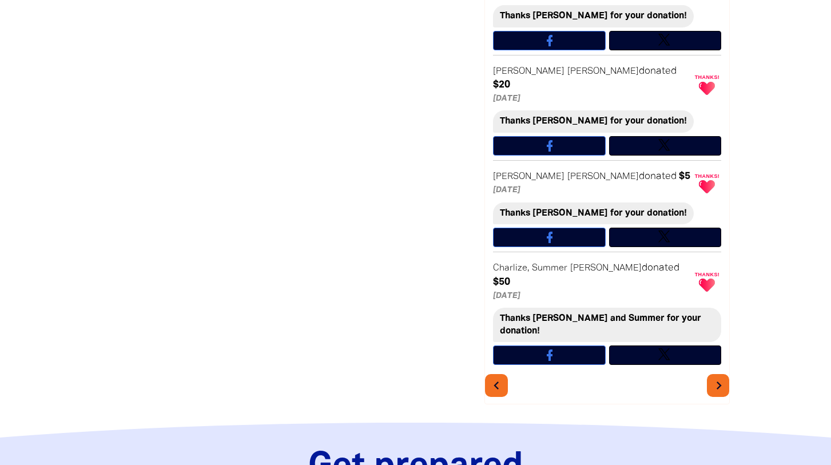
click at [717, 377] on icon "chevron_right" at bounding box center [719, 385] width 16 height 16
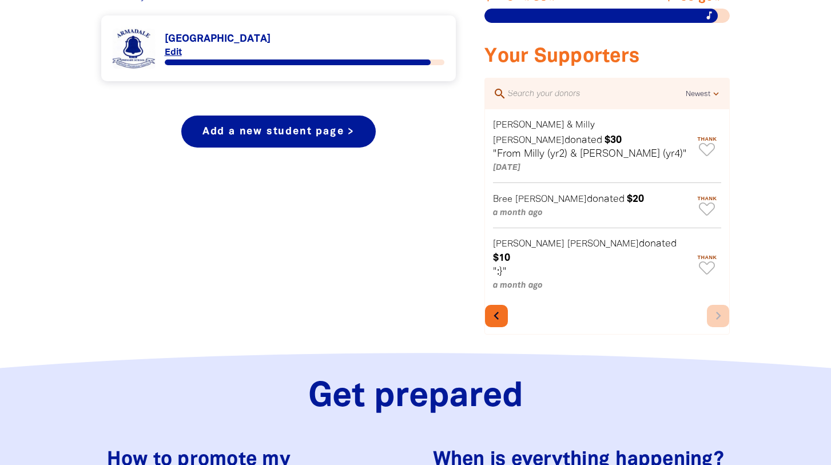
scroll to position [530, 0]
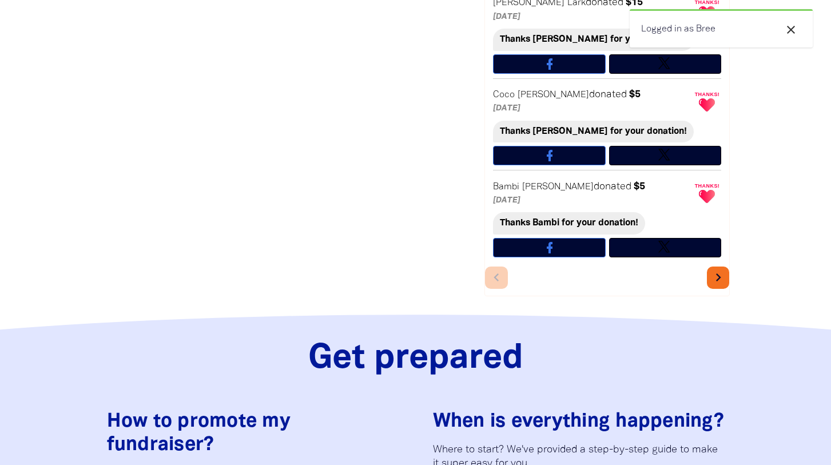
scroll to position [907, 0]
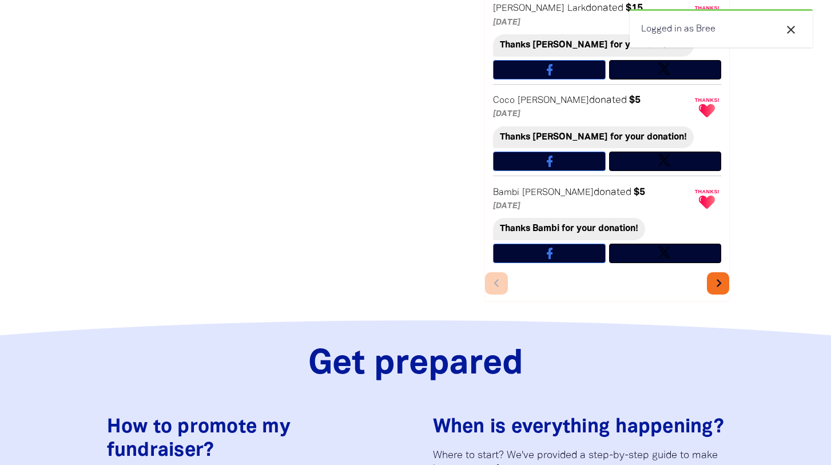
click at [719, 275] on icon "chevron_right" at bounding box center [719, 283] width 16 height 16
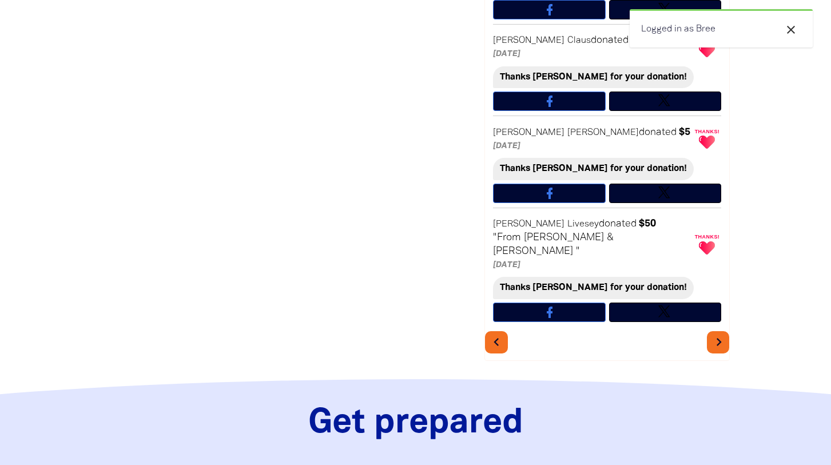
click at [714, 334] on icon "chevron_right" at bounding box center [719, 342] width 16 height 16
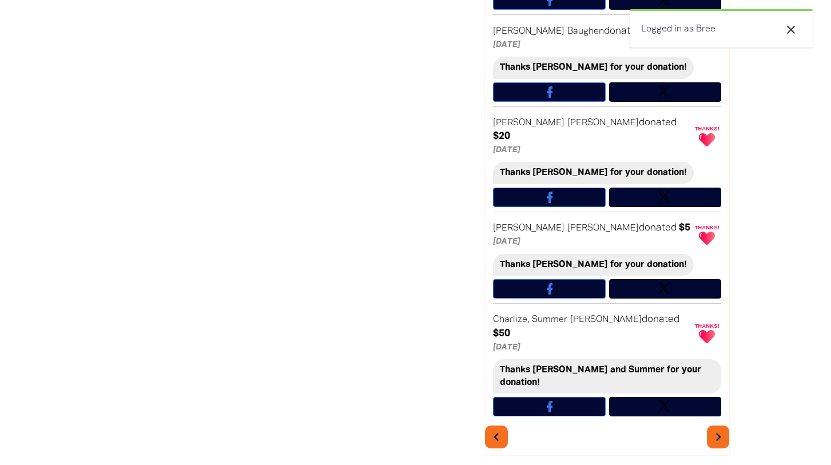
scroll to position [755, 0]
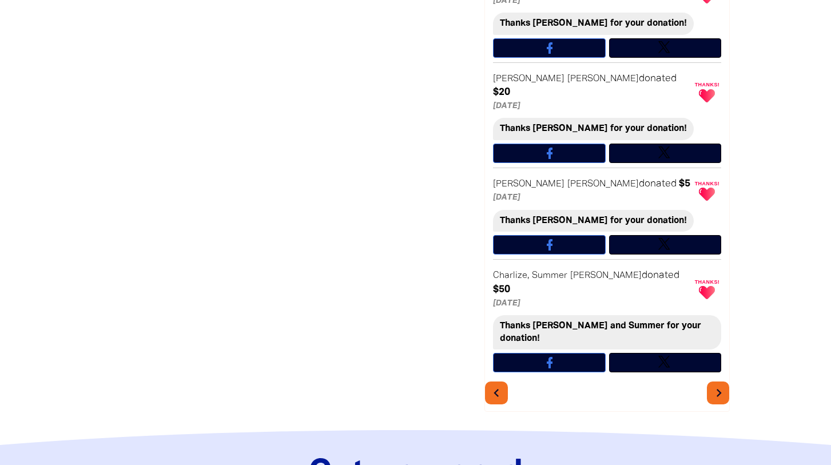
click at [720, 385] on icon "chevron_right" at bounding box center [719, 393] width 16 height 16
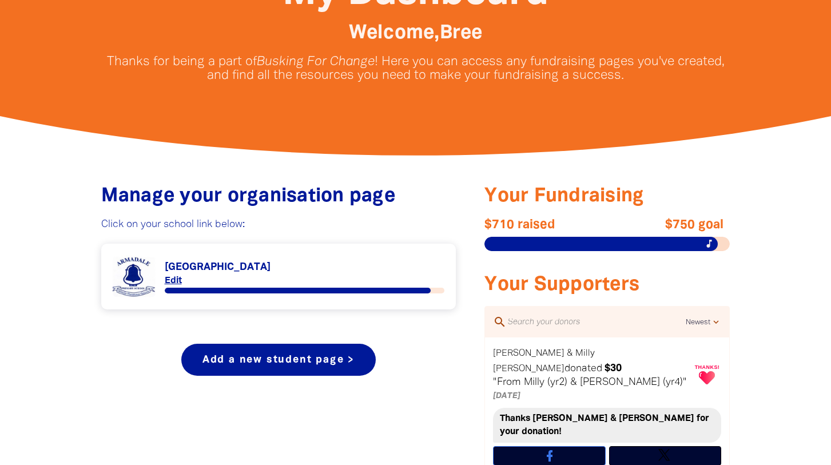
scroll to position [280, 0]
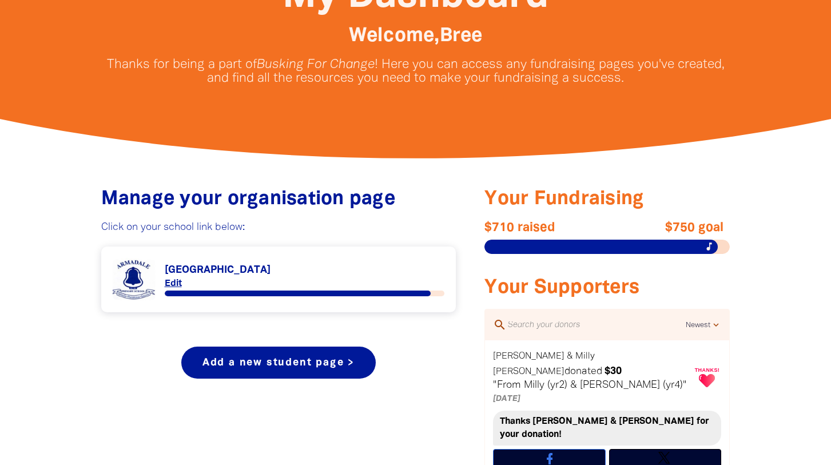
click at [204, 266] on link "Link to [GEOGRAPHIC_DATA]" at bounding box center [279, 279] width 332 height 43
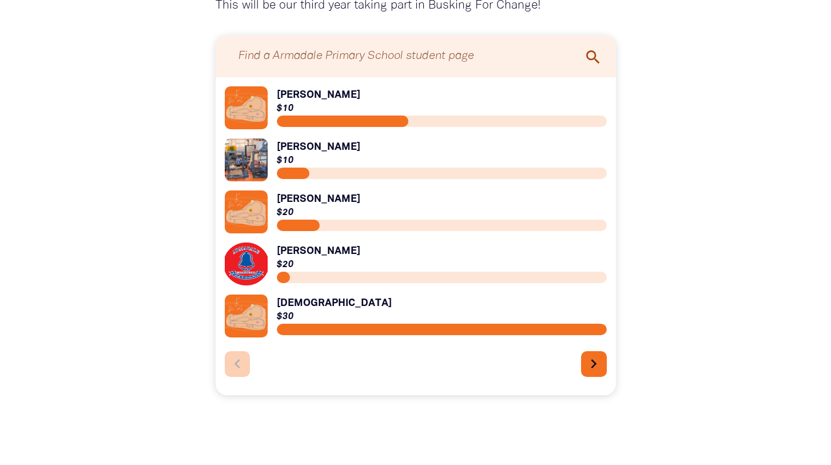
scroll to position [1282, 0]
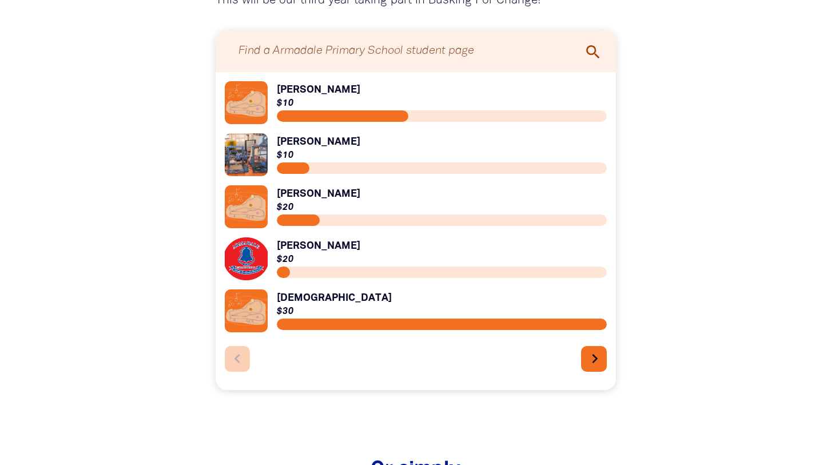
click at [590, 366] on icon "chevron_right" at bounding box center [595, 358] width 18 height 18
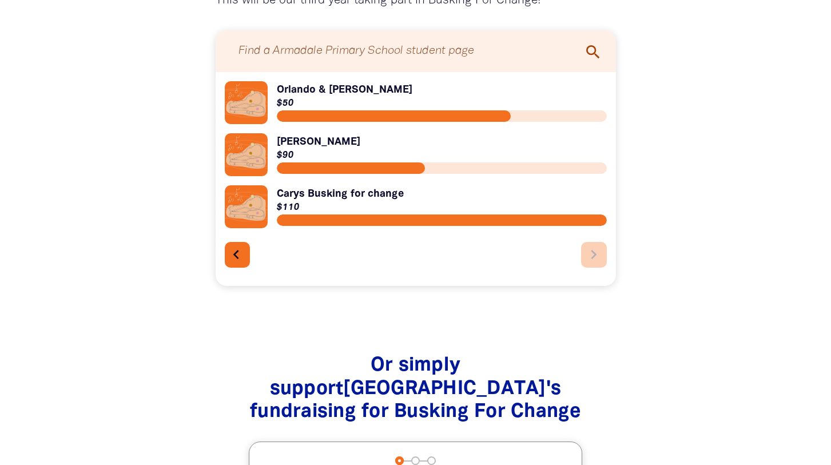
click at [235, 252] on icon "chevron_left" at bounding box center [236, 254] width 18 height 18
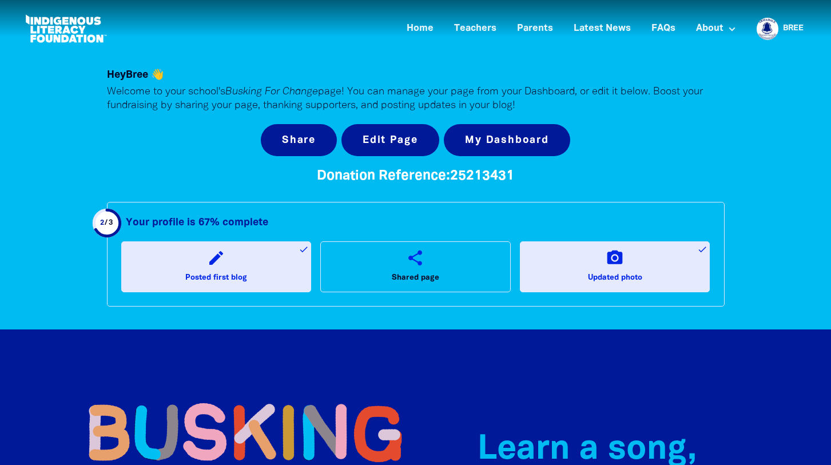
scroll to position [0, 0]
